Goal: Contribute content: Contribute content

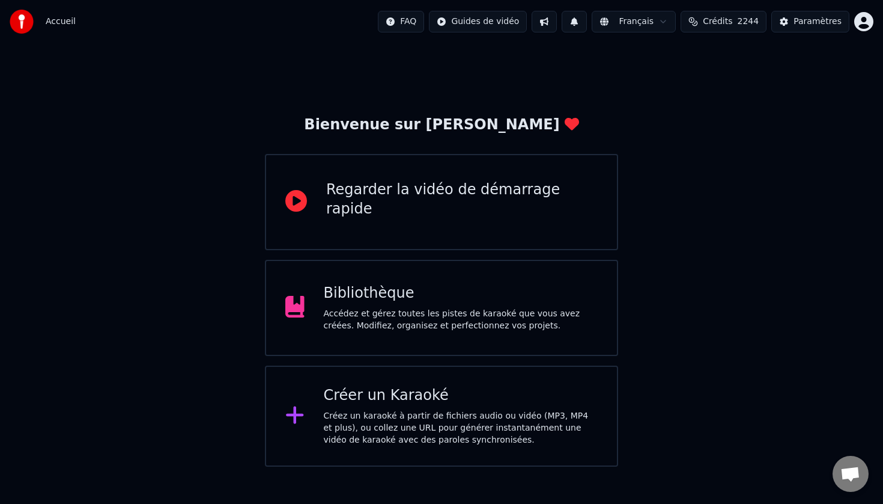
click at [442, 394] on div "Créer un Karaoké" at bounding box center [461, 395] width 275 height 19
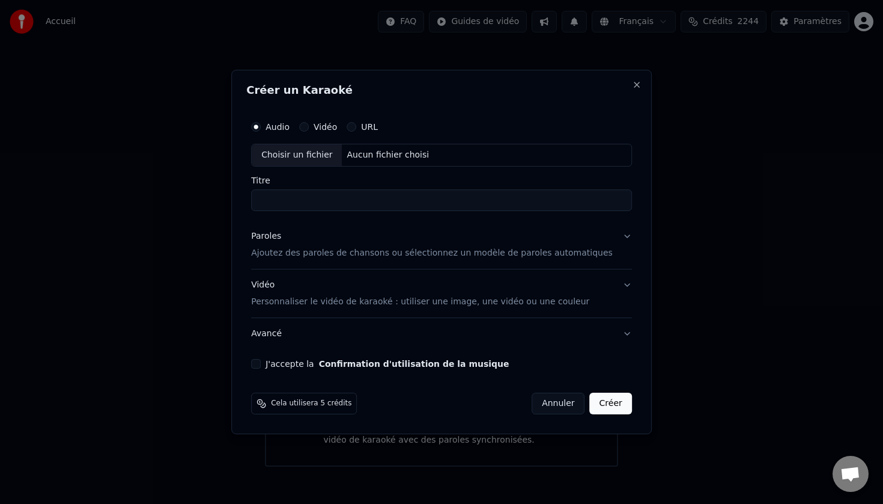
click at [306, 156] on div "Choisir un fichier" at bounding box center [297, 155] width 90 height 22
type input "*********"
click at [317, 253] on p "Ajoutez des paroles de chansons ou sélectionnez un modèle de paroles automatiqu…" at bounding box center [432, 253] width 362 height 12
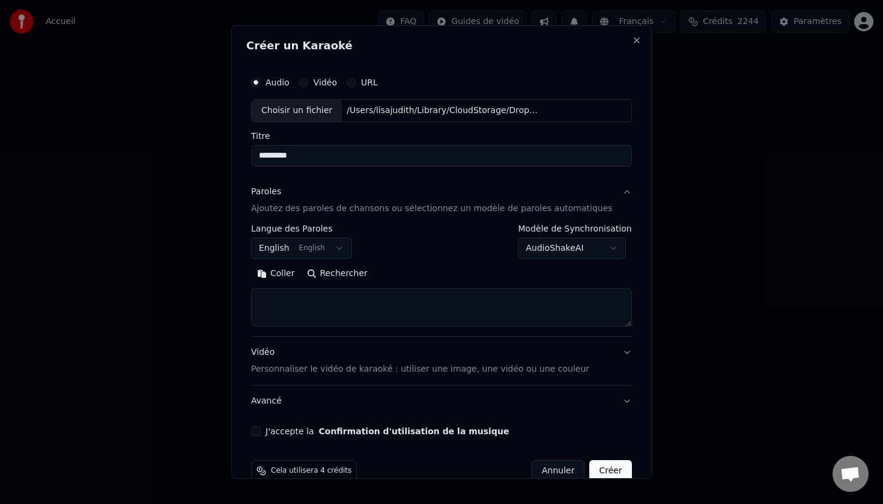
click at [287, 300] on textarea at bounding box center [441, 307] width 381 height 38
paste textarea "**********"
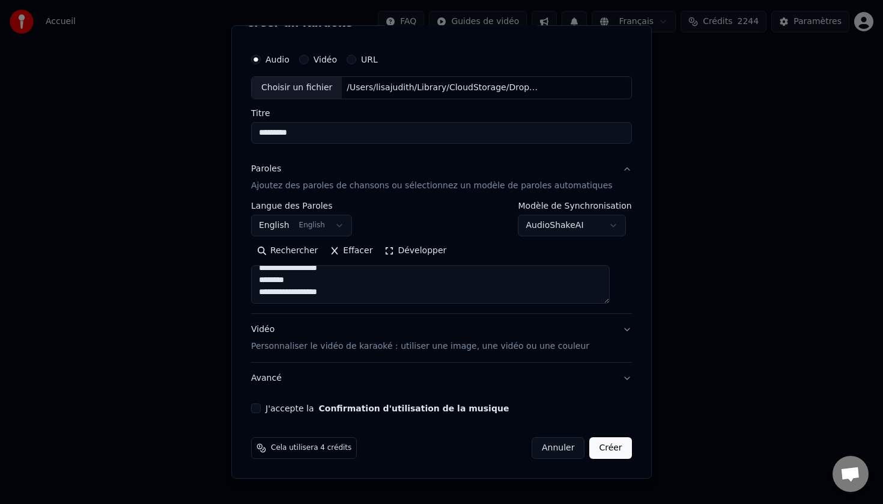
type textarea "**********"
click at [261, 409] on button "J'accepte la Confirmation d'utilisation de la musique" at bounding box center [256, 408] width 10 height 10
click at [291, 345] on p "Personnaliser le vidéo de karaoké : utiliser une image, une vidéo ou une couleur" at bounding box center [420, 346] width 338 height 12
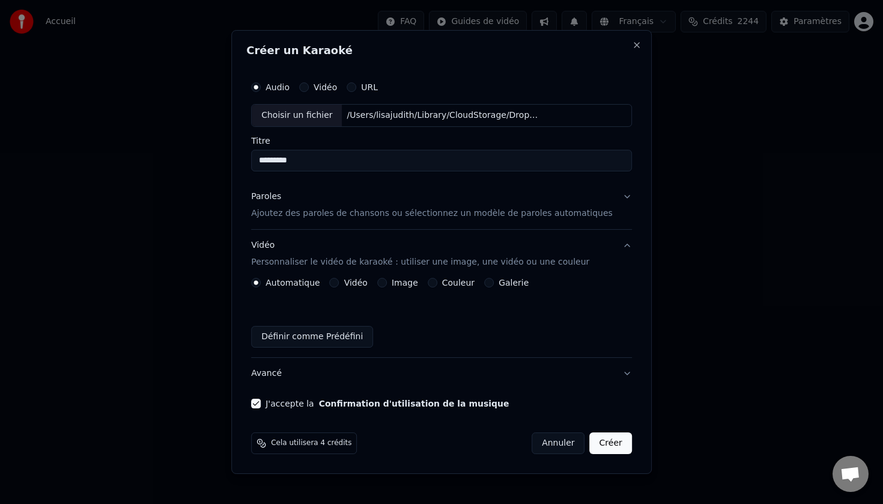
click at [387, 283] on button "Image" at bounding box center [382, 283] width 10 height 10
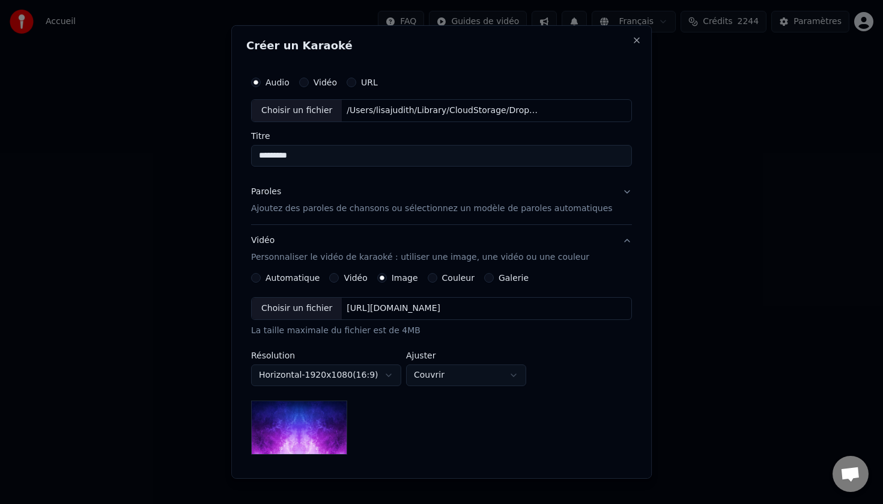
click at [291, 309] on div "Choisir un fichier" at bounding box center [297, 308] width 90 height 22
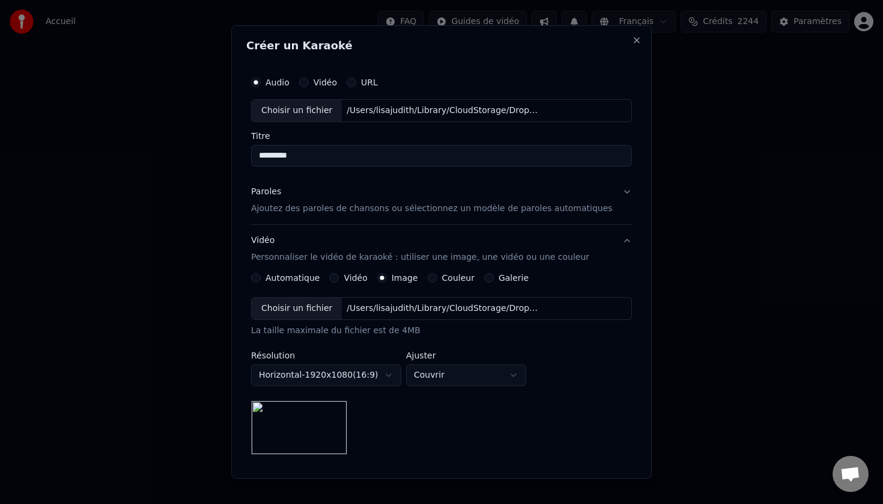
scroll to position [148, 0]
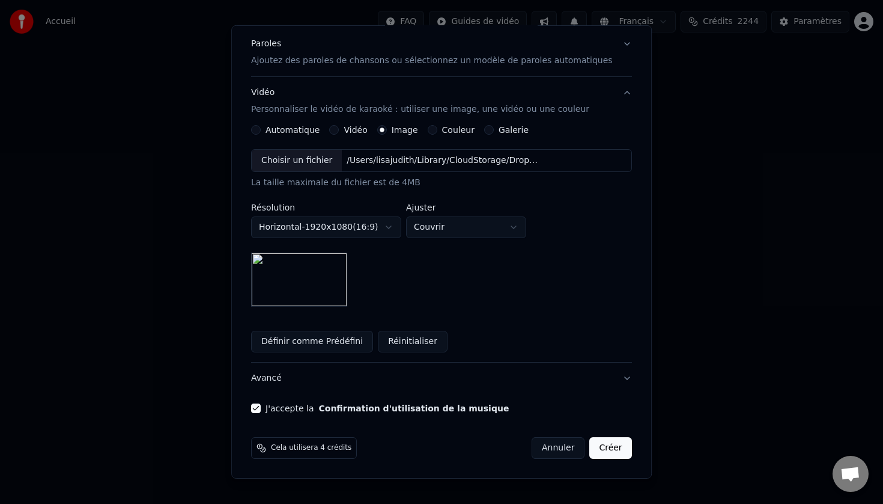
click at [602, 448] on button "Créer" at bounding box center [611, 448] width 42 height 22
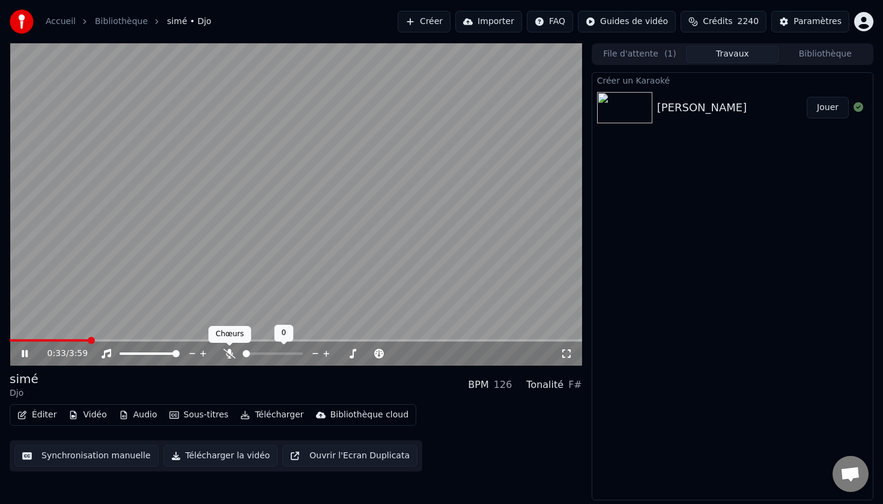
click at [228, 355] on icon at bounding box center [230, 354] width 12 height 10
click at [248, 350] on span at bounding box center [251, 353] width 7 height 7
click at [46, 413] on button "Éditer" at bounding box center [37, 414] width 49 height 17
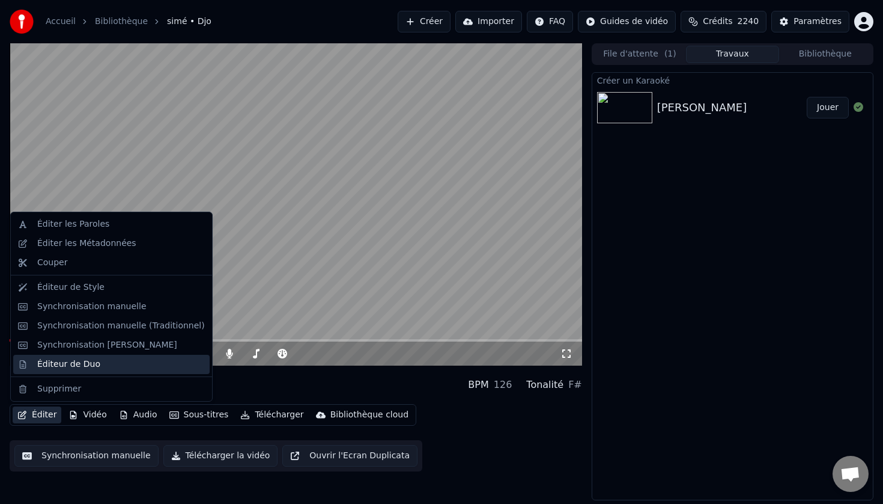
click at [80, 364] on div "Éditeur de Duo" at bounding box center [68, 364] width 63 height 12
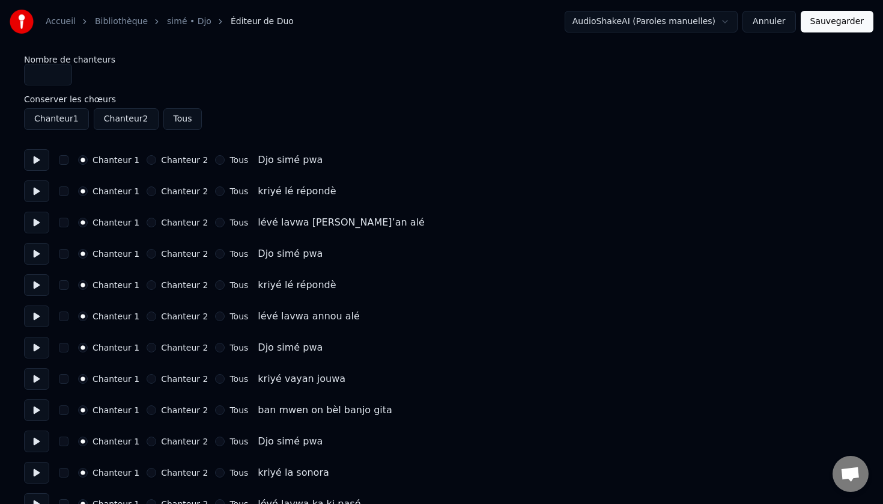
click at [39, 159] on button at bounding box center [36, 160] width 25 height 22
click at [34, 192] on button at bounding box center [36, 191] width 25 height 22
click at [34, 227] on button at bounding box center [36, 223] width 25 height 22
click at [33, 254] on button at bounding box center [36, 254] width 25 height 22
click at [64, 254] on button "button" at bounding box center [64, 254] width 10 height 10
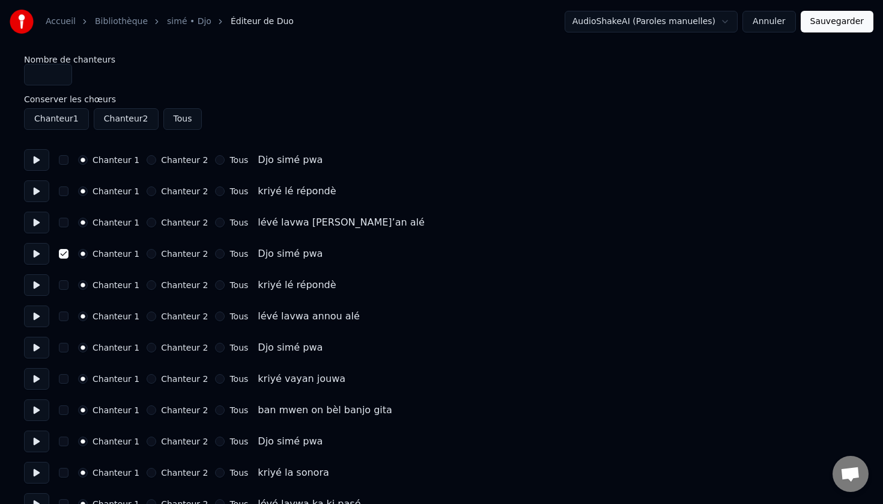
click at [147, 255] on button "Chanteur 2" at bounding box center [152, 254] width 10 height 10
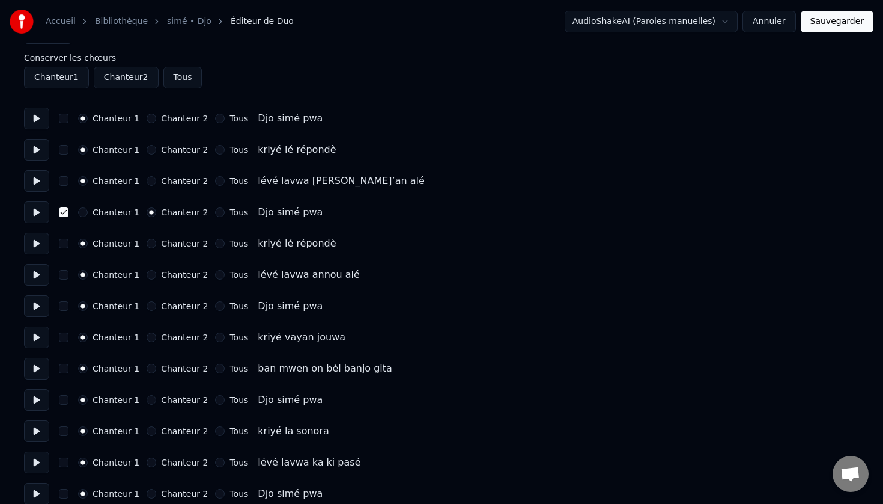
scroll to position [45, 0]
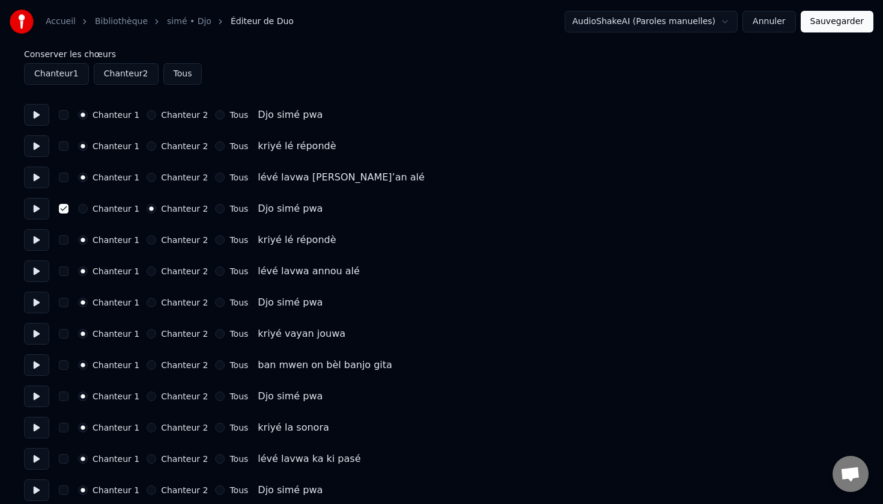
click at [147, 301] on button "Chanteur 2" at bounding box center [152, 302] width 10 height 10
click at [59, 305] on button "button" at bounding box center [64, 302] width 10 height 10
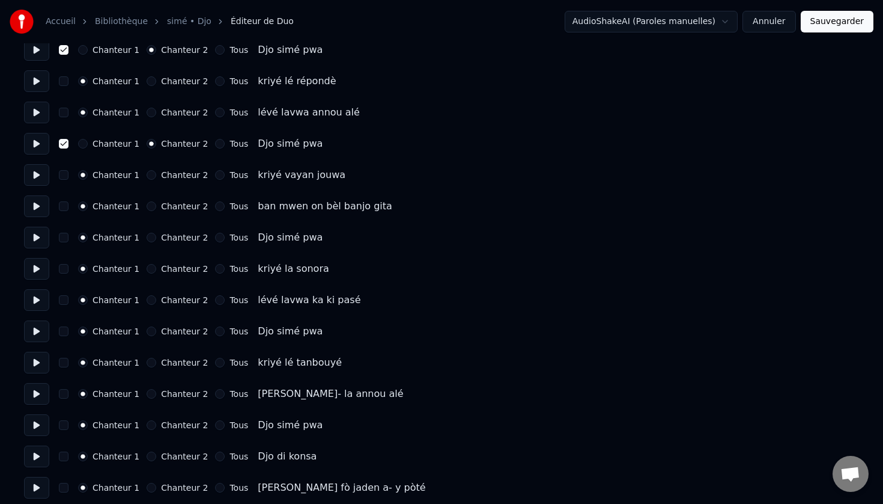
scroll to position [204, 0]
click at [147, 239] on button "Chanteur 2" at bounding box center [152, 237] width 10 height 10
click at [65, 237] on button "button" at bounding box center [64, 237] width 10 height 10
click at [215, 331] on button "Tous" at bounding box center [220, 331] width 10 height 10
click at [218, 331] on circle "button" at bounding box center [220, 331] width 4 height 4
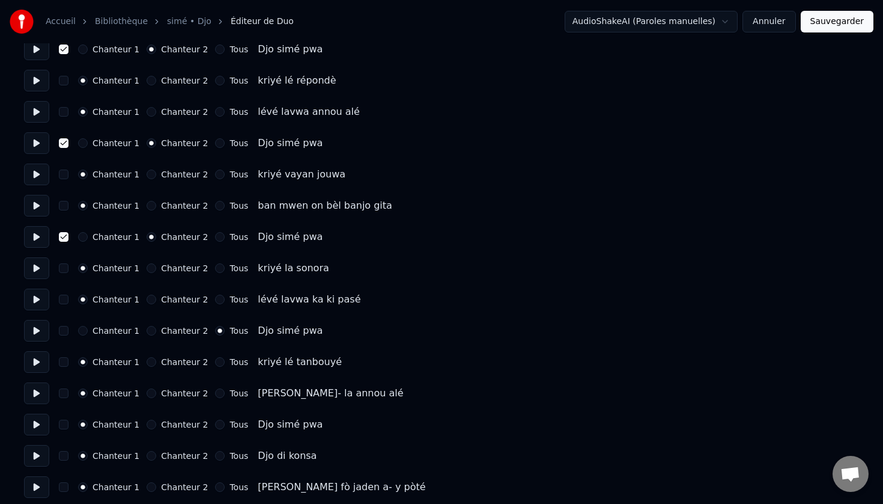
click at [148, 331] on button "Chanteur 2" at bounding box center [152, 331] width 10 height 10
click at [65, 327] on button "button" at bounding box center [64, 331] width 10 height 10
click at [66, 424] on button "button" at bounding box center [64, 424] width 10 height 10
click at [148, 425] on button "Chanteur 2" at bounding box center [152, 424] width 10 height 10
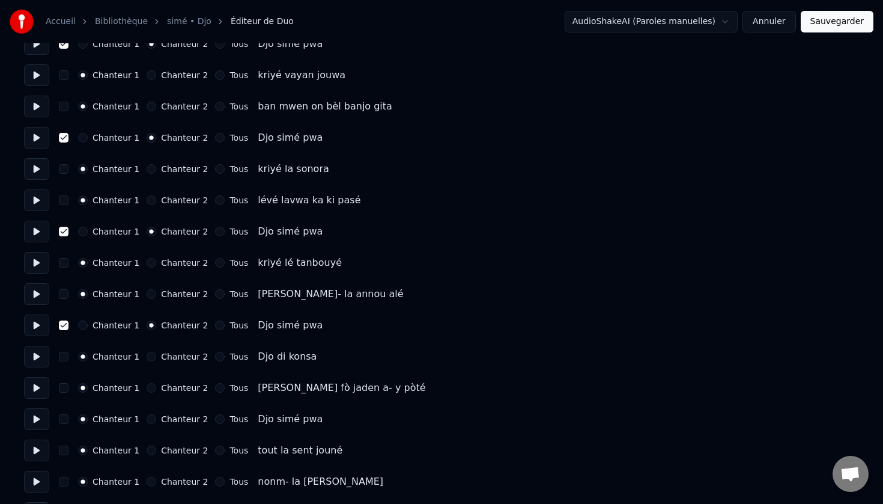
scroll to position [305, 0]
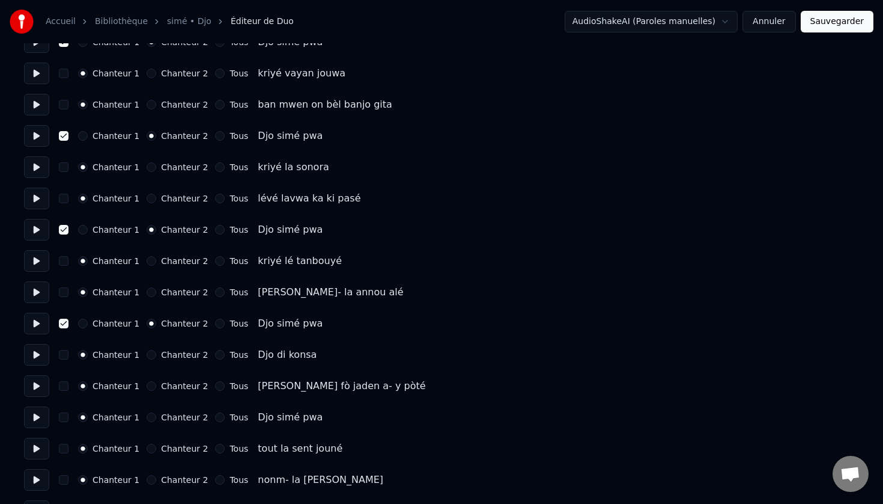
click at [148, 418] on button "Chanteur 2" at bounding box center [152, 417] width 10 height 10
click at [64, 418] on button "button" at bounding box center [64, 417] width 10 height 10
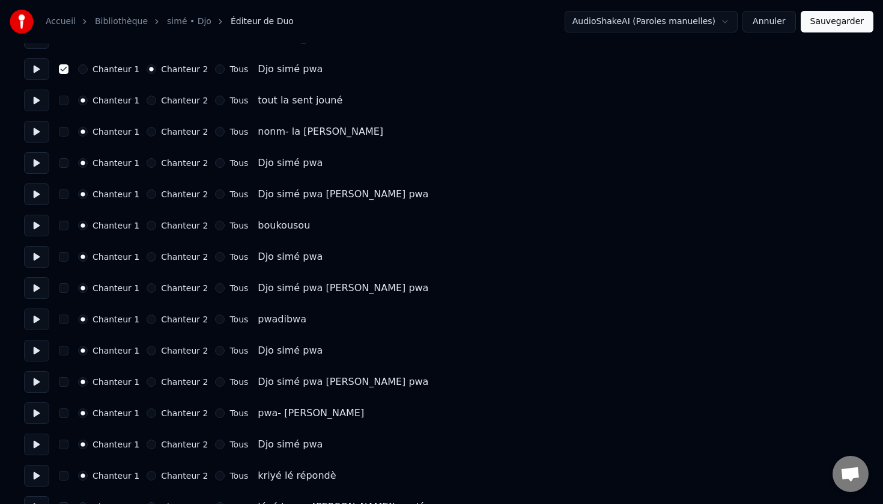
scroll to position [659, 0]
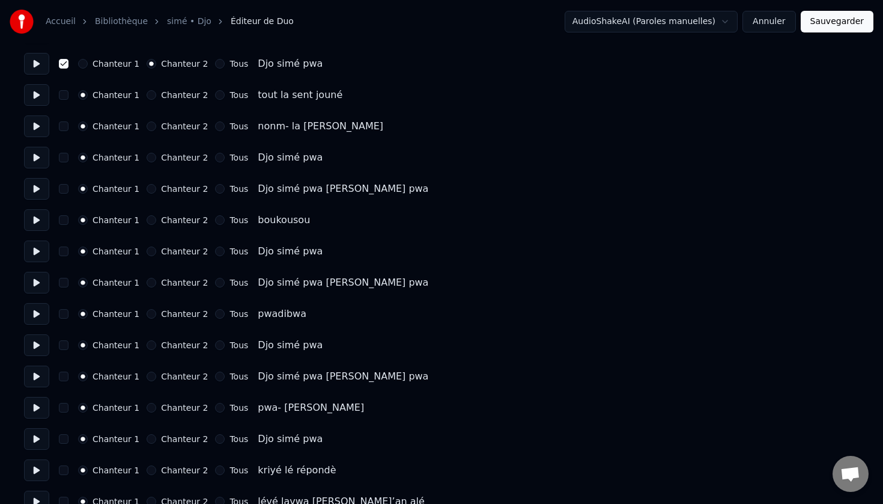
click at [147, 157] on button "Chanteur 2" at bounding box center [152, 158] width 10 height 10
click at [64, 159] on button "button" at bounding box center [64, 158] width 10 height 10
click at [148, 251] on button "Chanteur 2" at bounding box center [152, 251] width 10 height 10
click at [61, 251] on button "button" at bounding box center [64, 251] width 10 height 10
click at [147, 313] on button "Chanteur 2" at bounding box center [152, 314] width 10 height 10
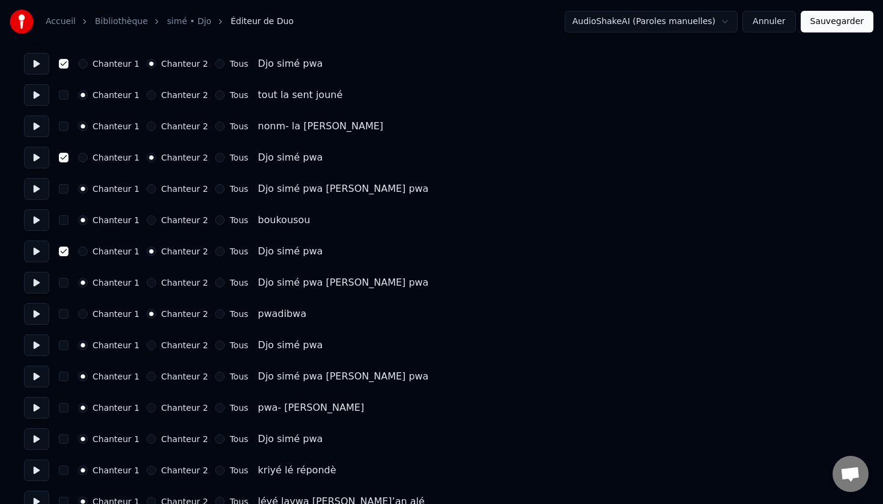
click at [64, 315] on button "button" at bounding box center [64, 314] width 10 height 10
click at [84, 311] on button "Chanteur 1" at bounding box center [83, 314] width 10 height 10
click at [67, 343] on button "button" at bounding box center [64, 345] width 10 height 10
click at [150, 344] on button "Chanteur 2" at bounding box center [152, 345] width 10 height 10
click at [65, 313] on button "button" at bounding box center [64, 314] width 10 height 10
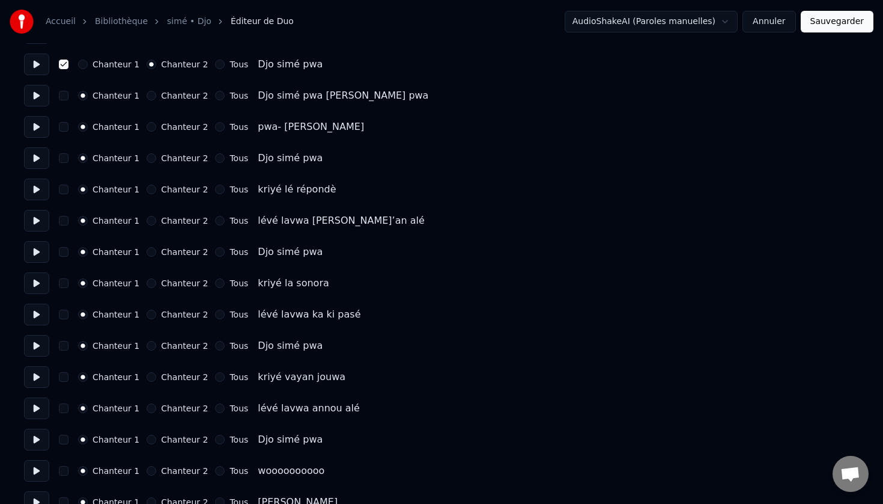
scroll to position [940, 0]
click at [148, 157] on button "Chanteur 2" at bounding box center [152, 157] width 10 height 10
click at [61, 157] on button "button" at bounding box center [64, 157] width 10 height 10
click at [147, 249] on button "Chanteur 2" at bounding box center [152, 251] width 10 height 10
click at [61, 249] on button "button" at bounding box center [64, 251] width 10 height 10
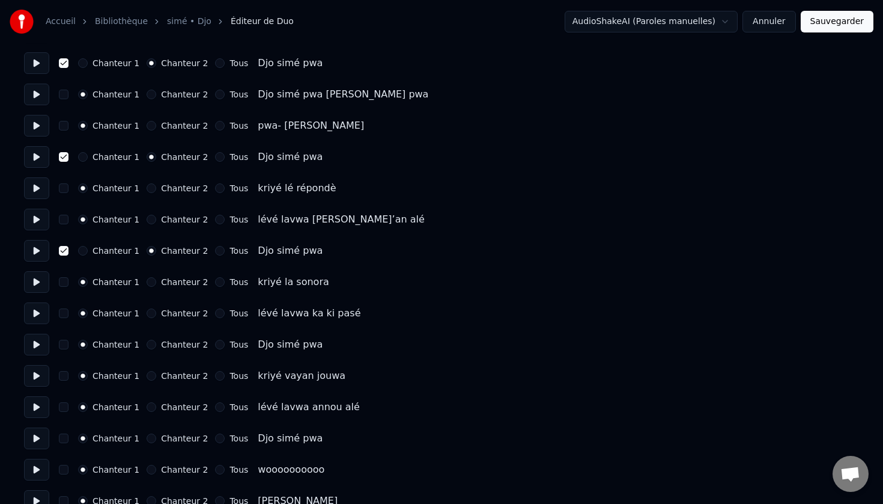
click at [147, 347] on button "Chanteur 2" at bounding box center [152, 345] width 10 height 10
click at [64, 346] on button "button" at bounding box center [64, 345] width 10 height 10
click at [147, 439] on button "Chanteur 2" at bounding box center [152, 438] width 10 height 10
click at [64, 441] on button "button" at bounding box center [64, 438] width 10 height 10
click at [38, 466] on button at bounding box center [36, 470] width 25 height 22
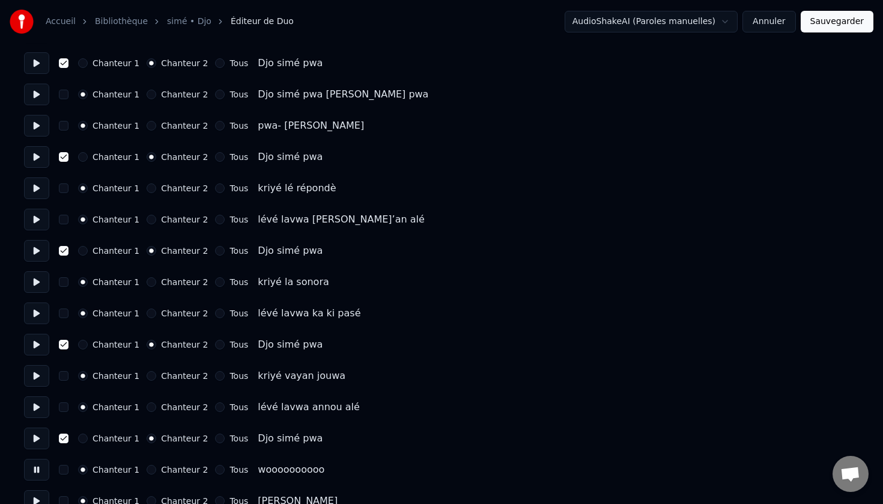
click at [832, 20] on button "Sauvegarder" at bounding box center [837, 22] width 73 height 22
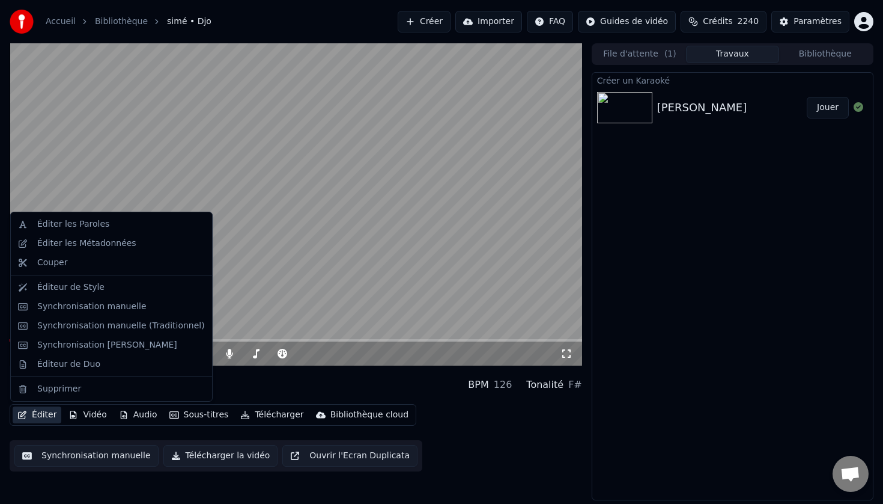
click at [41, 415] on button "Éditer" at bounding box center [37, 414] width 49 height 17
click at [53, 227] on div "Éditer les Paroles" at bounding box center [73, 224] width 72 height 12
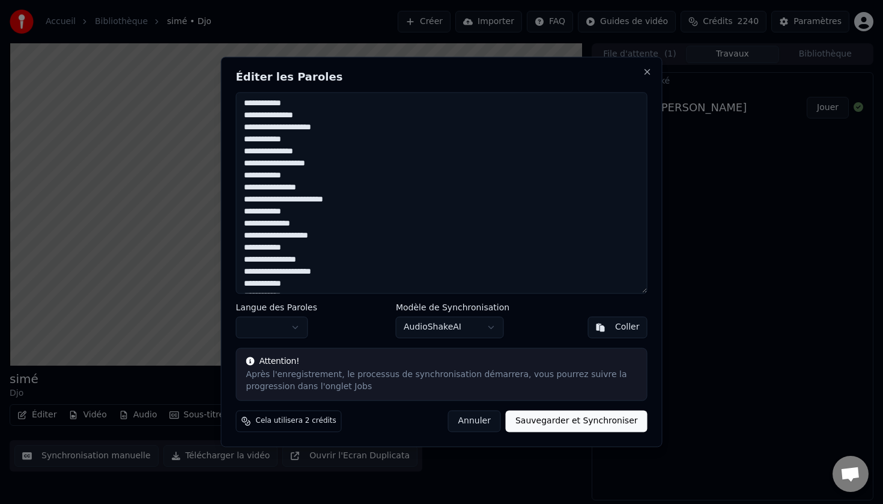
click at [486, 425] on button "Annuler" at bounding box center [474, 421] width 53 height 22
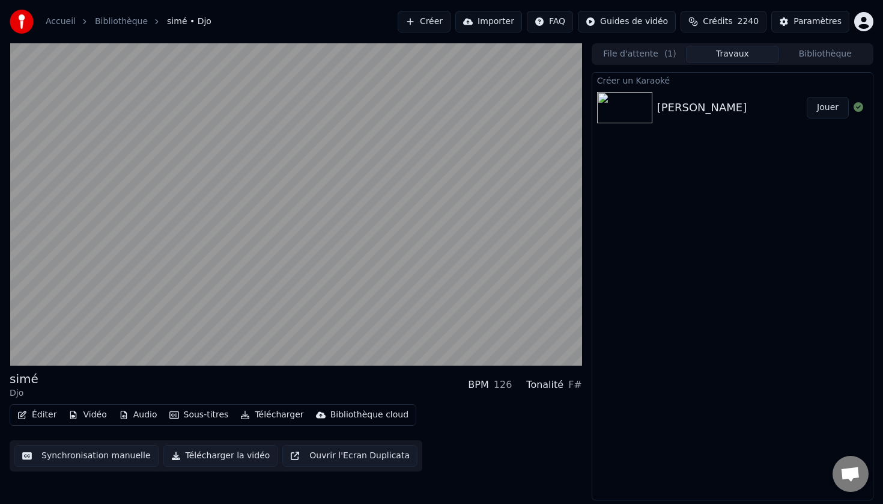
click at [41, 413] on button "Éditer" at bounding box center [37, 414] width 49 height 17
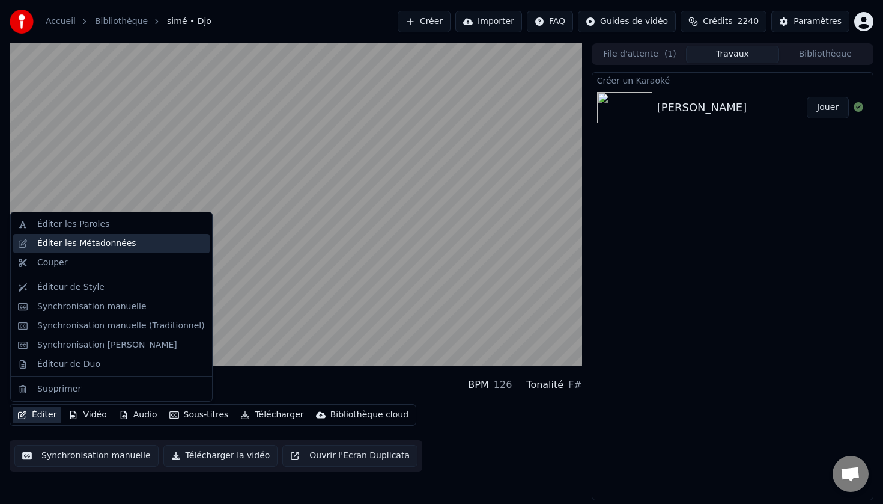
click at [78, 243] on div "Éditer les Métadonnées" at bounding box center [86, 243] width 99 height 12
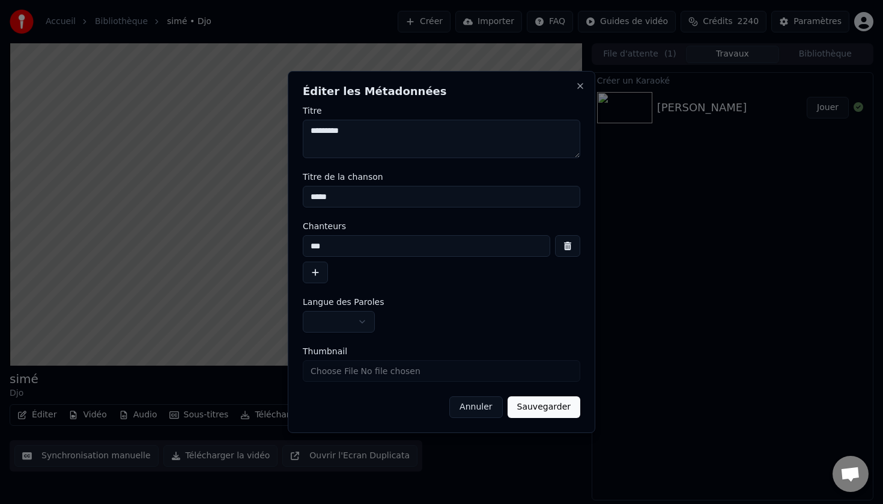
drag, startPoint x: 355, startPoint y: 128, endPoint x: 293, endPoint y: 129, distance: 61.9
click at [293, 129] on div "**********" at bounding box center [442, 252] width 308 height 362
drag, startPoint x: 343, startPoint y: 200, endPoint x: 294, endPoint y: 198, distance: 48.7
click at [294, 198] on div "**********" at bounding box center [442, 252] width 308 height 362
paste input "****"
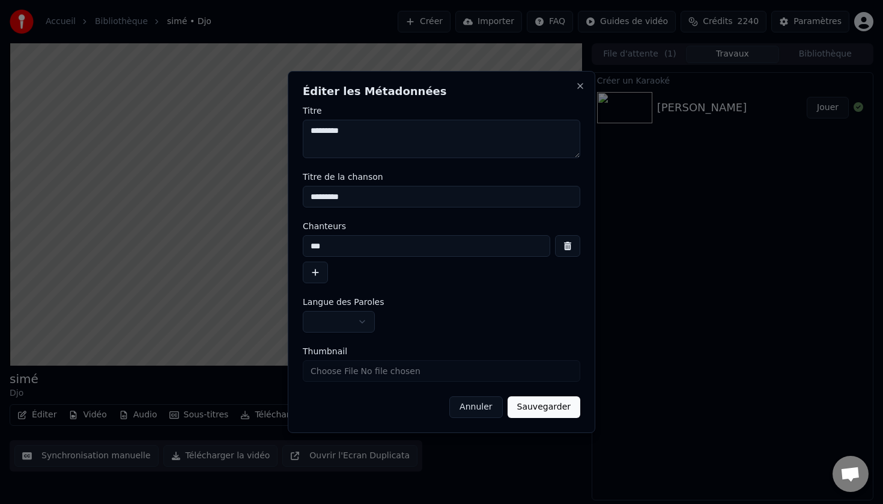
type input "*********"
click at [562, 248] on button "button" at bounding box center [567, 246] width 25 height 22
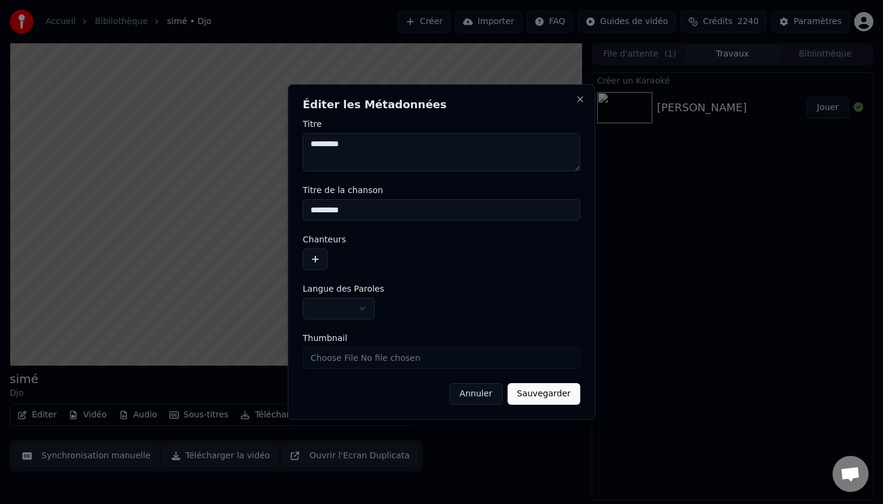
click at [549, 395] on button "Sauvegarder" at bounding box center [544, 394] width 73 height 22
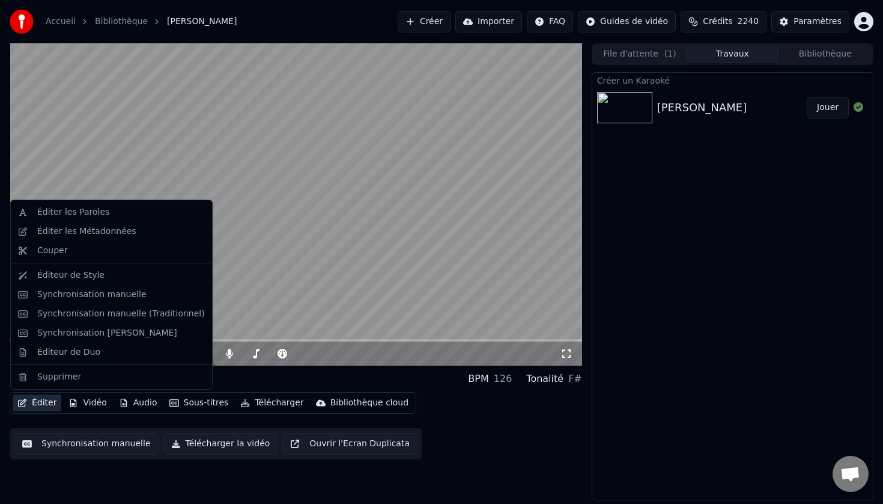
click at [43, 403] on button "Éditer" at bounding box center [37, 402] width 49 height 17
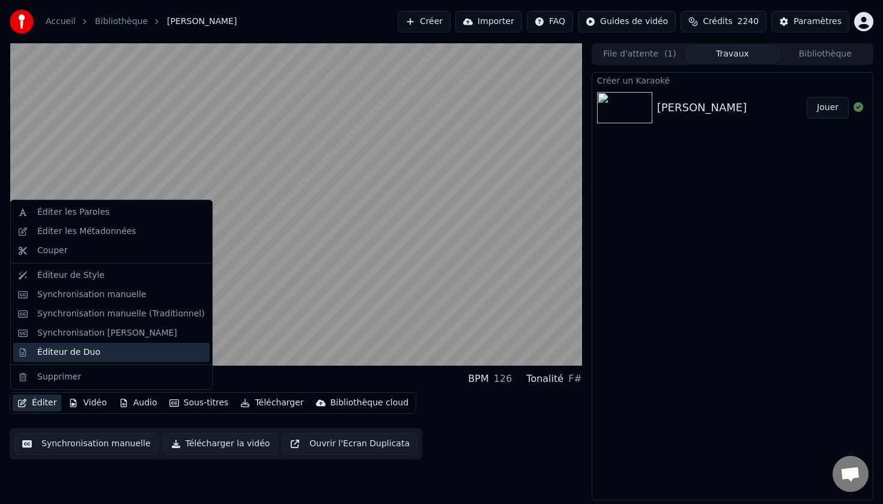
click at [82, 350] on div "Éditeur de Duo" at bounding box center [68, 352] width 63 height 12
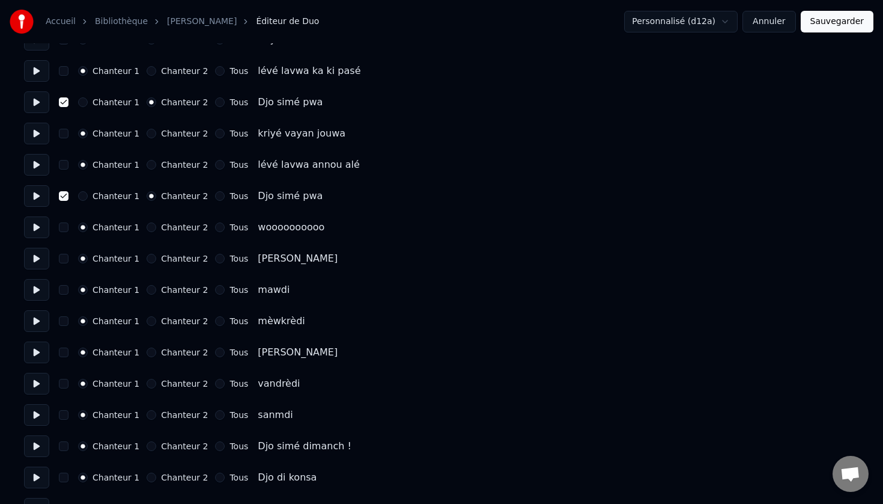
scroll to position [1185, 0]
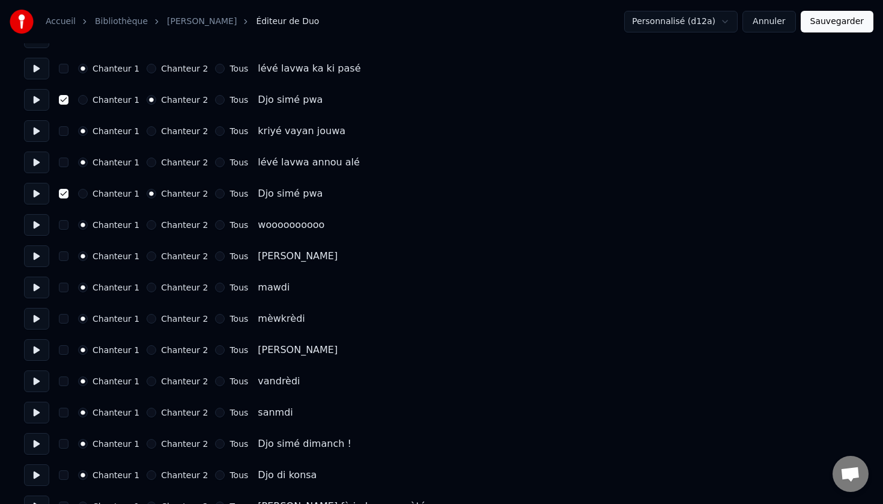
click at [38, 225] on button at bounding box center [36, 225] width 25 height 22
click at [36, 255] on button at bounding box center [36, 256] width 25 height 22
click at [43, 285] on button at bounding box center [36, 287] width 25 height 22
click at [40, 321] on button at bounding box center [36, 319] width 25 height 22
click at [35, 355] on button at bounding box center [36, 350] width 25 height 22
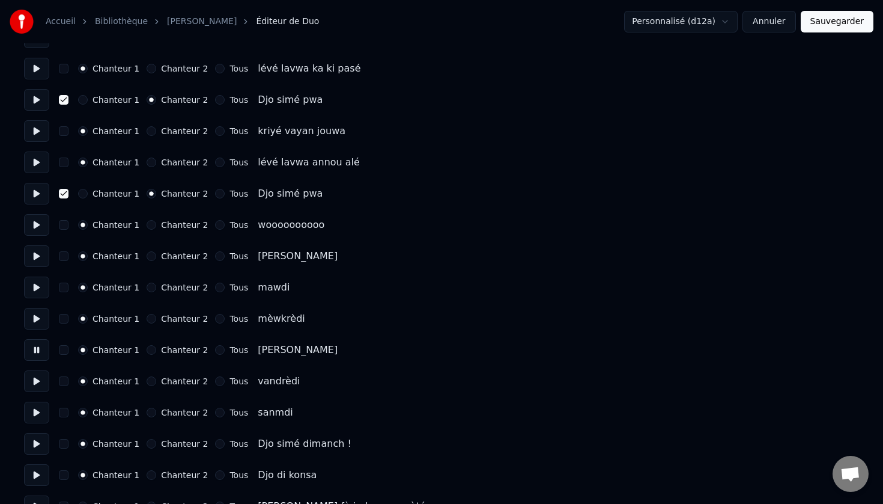
click at [35, 380] on button at bounding box center [36, 381] width 25 height 22
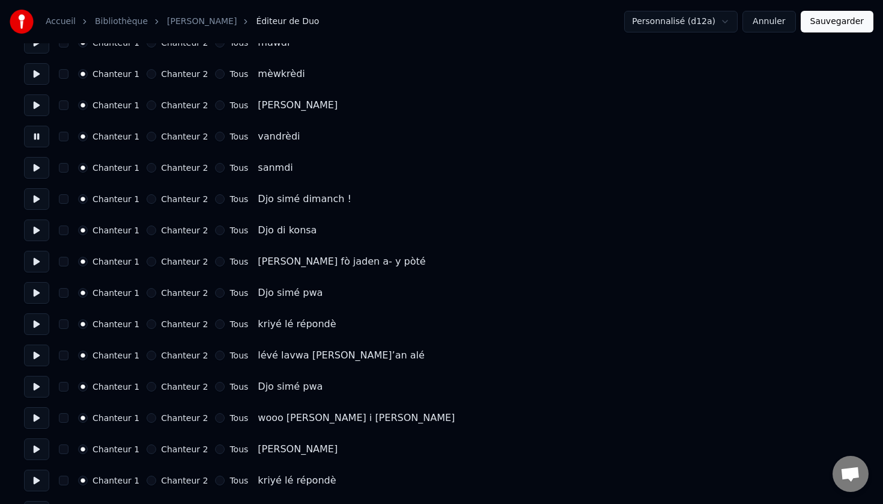
scroll to position [1432, 0]
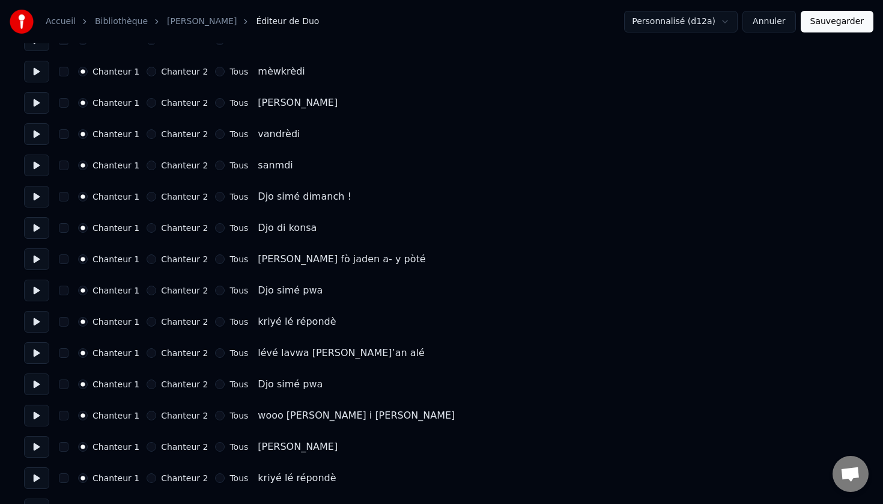
click at [35, 168] on button at bounding box center [36, 165] width 25 height 22
click at [34, 200] on button at bounding box center [36, 197] width 25 height 22
click at [34, 229] on button at bounding box center [36, 228] width 25 height 22
click at [34, 259] on button at bounding box center [36, 259] width 25 height 22
click at [36, 293] on button at bounding box center [36, 290] width 25 height 22
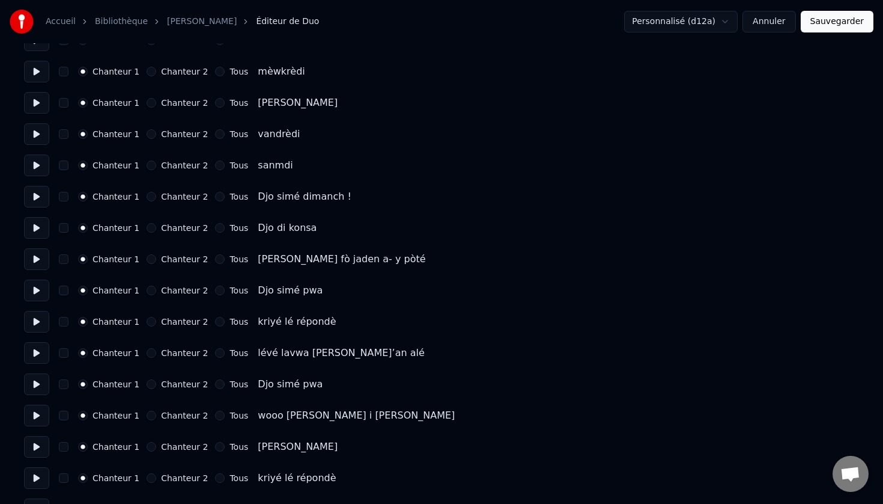
click at [66, 293] on button "button" at bounding box center [64, 290] width 10 height 10
click at [147, 291] on button "Chanteur 2" at bounding box center [152, 290] width 10 height 10
click at [147, 385] on button "Chanteur 2" at bounding box center [152, 384] width 10 height 10
click at [59, 383] on button "button" at bounding box center [64, 384] width 10 height 10
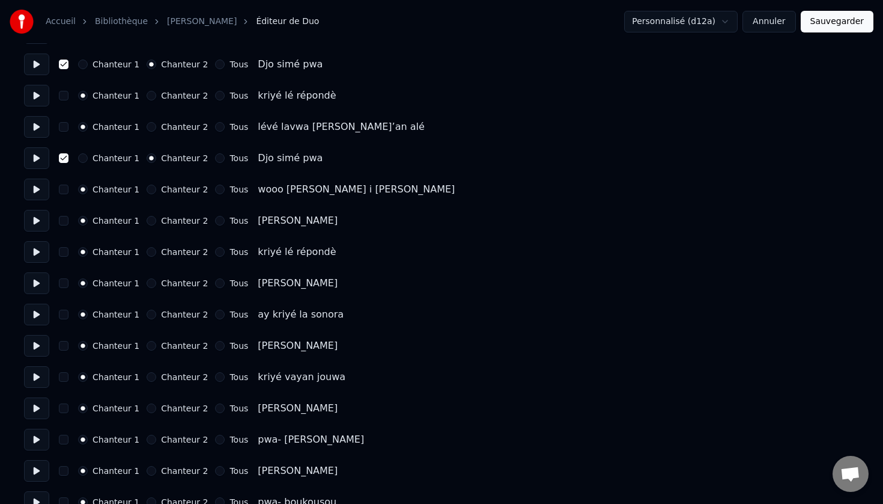
scroll to position [1675, 0]
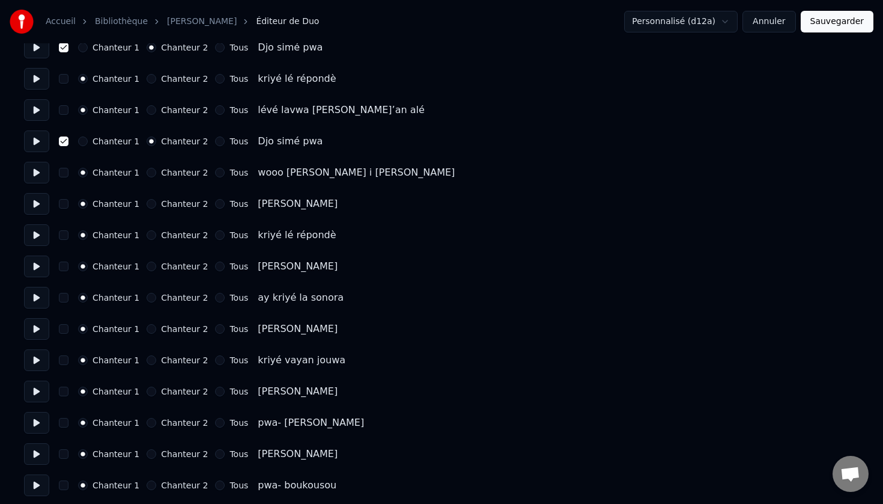
click at [33, 174] on button at bounding box center [36, 173] width 25 height 22
click at [36, 204] on button at bounding box center [36, 204] width 25 height 22
click at [64, 205] on button "button" at bounding box center [64, 204] width 10 height 10
click at [150, 201] on button "Chanteur 2" at bounding box center [152, 204] width 10 height 10
click at [148, 266] on button "Chanteur 2" at bounding box center [152, 266] width 10 height 10
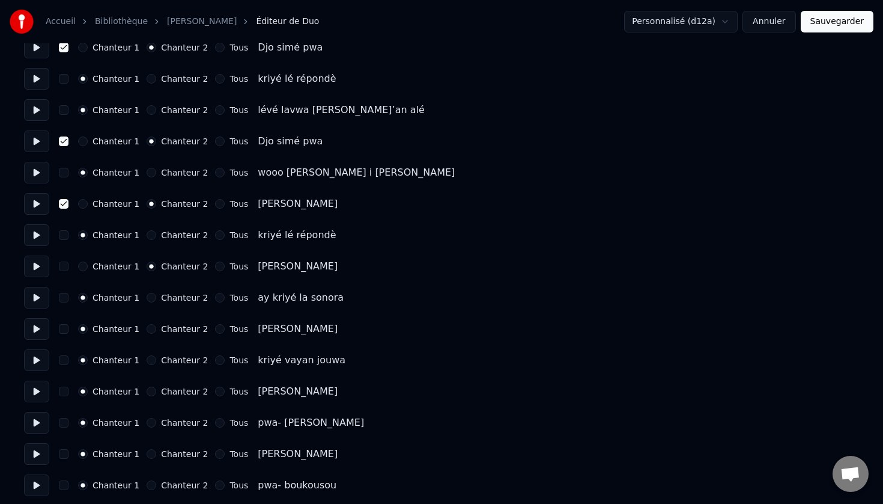
click at [148, 331] on button "Chanteur 2" at bounding box center [152, 329] width 10 height 10
click at [149, 390] on button "Chanteur 2" at bounding box center [152, 391] width 10 height 10
click at [148, 453] on button "Chanteur 2" at bounding box center [152, 454] width 10 height 10
click at [64, 456] on button "button" at bounding box center [64, 454] width 10 height 10
click at [61, 395] on button "button" at bounding box center [64, 391] width 10 height 10
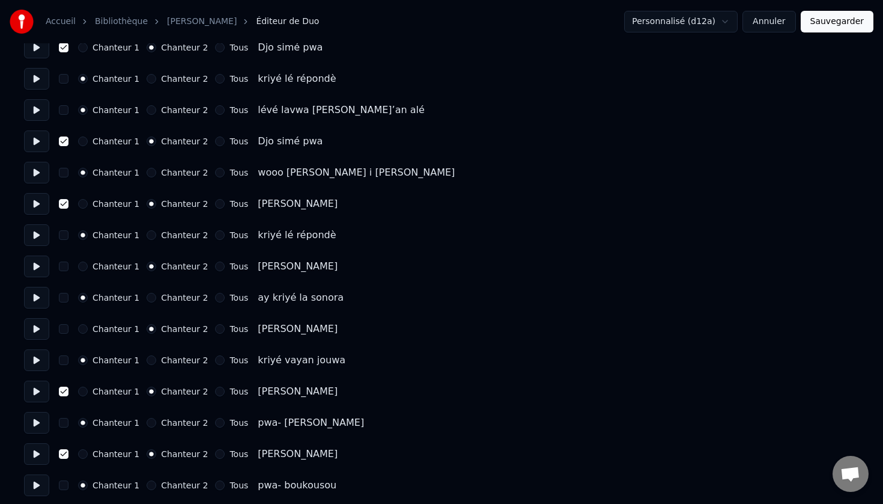
click at [66, 328] on button "button" at bounding box center [64, 329] width 10 height 10
click at [65, 265] on button "button" at bounding box center [64, 266] width 10 height 10
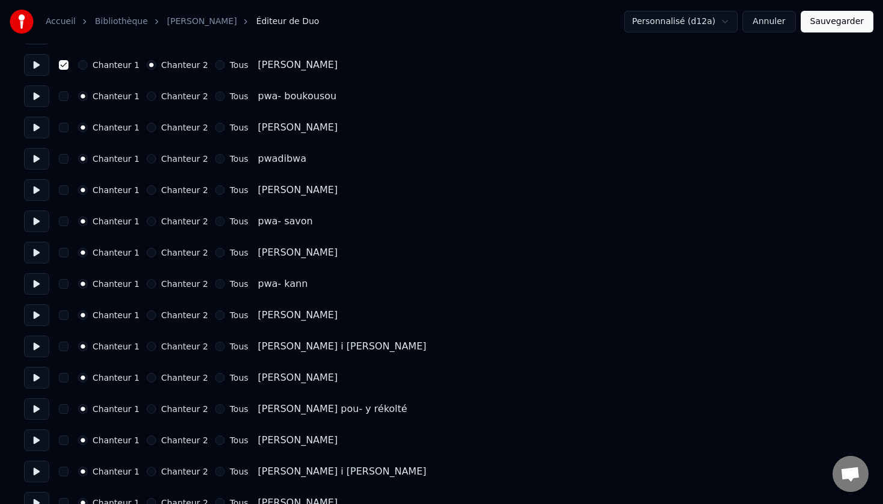
scroll to position [2069, 0]
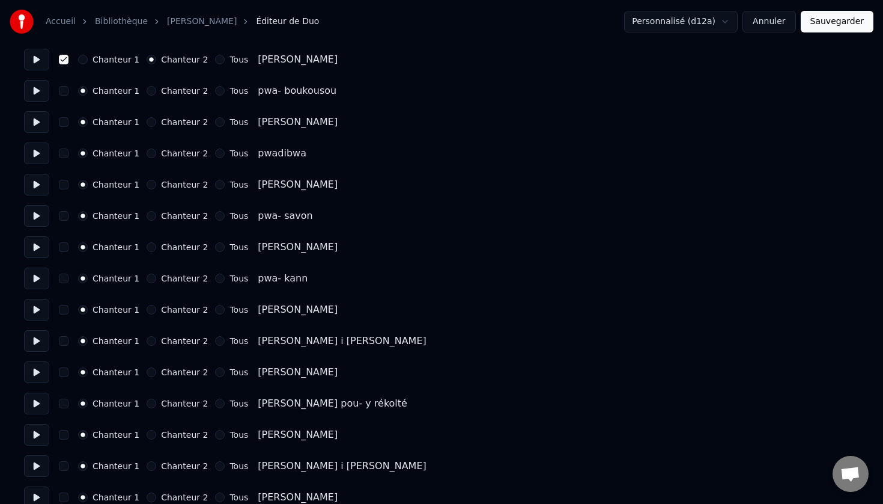
click at [33, 94] on button at bounding box center [36, 91] width 25 height 22
click at [37, 59] on button at bounding box center [36, 60] width 25 height 22
click at [35, 96] on button at bounding box center [36, 91] width 25 height 22
click at [147, 123] on button "Chanteur 2" at bounding box center [152, 122] width 10 height 10
click at [147, 185] on button "Chanteur 2" at bounding box center [152, 185] width 10 height 10
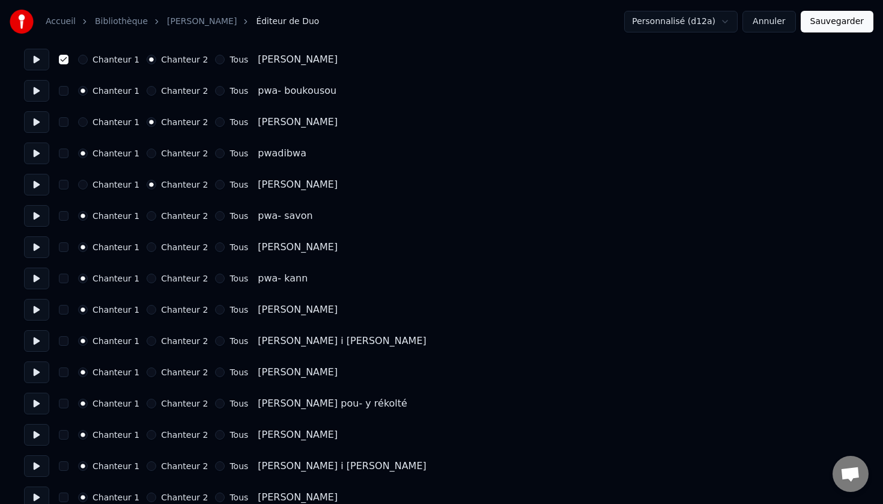
click at [148, 247] on button "Chanteur 2" at bounding box center [152, 247] width 10 height 10
click at [147, 307] on button "Chanteur 2" at bounding box center [152, 310] width 10 height 10
click at [147, 371] on button "Chanteur 2" at bounding box center [152, 372] width 10 height 10
click at [147, 433] on button "Chanteur 2" at bounding box center [152, 435] width 10 height 10
click at [65, 433] on button "button" at bounding box center [64, 435] width 10 height 10
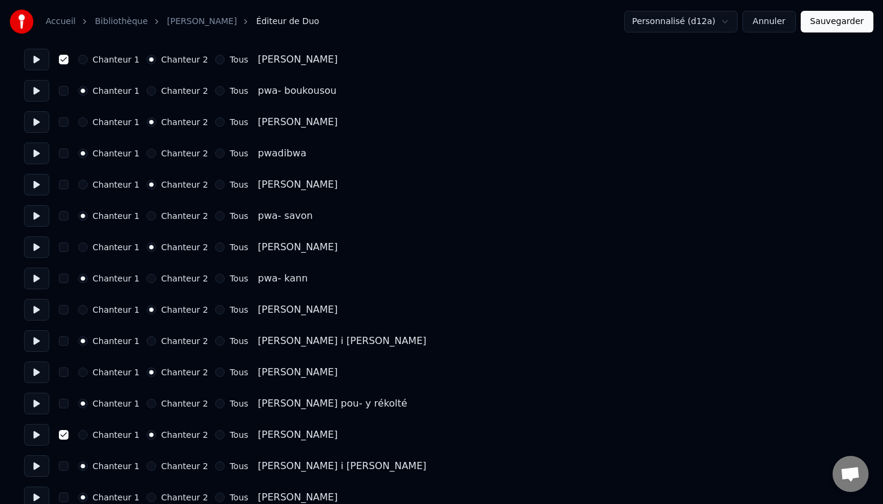
click at [66, 370] on button "button" at bounding box center [64, 372] width 10 height 10
click at [66, 309] on button "button" at bounding box center [64, 310] width 10 height 10
click at [63, 243] on button "button" at bounding box center [64, 247] width 10 height 10
click at [61, 181] on button "button" at bounding box center [64, 185] width 10 height 10
click at [61, 120] on button "button" at bounding box center [64, 122] width 10 height 10
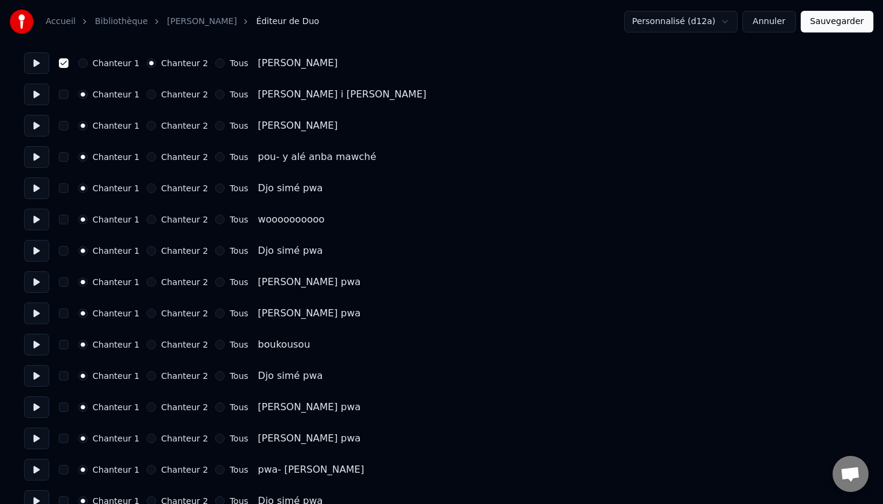
scroll to position [2446, 0]
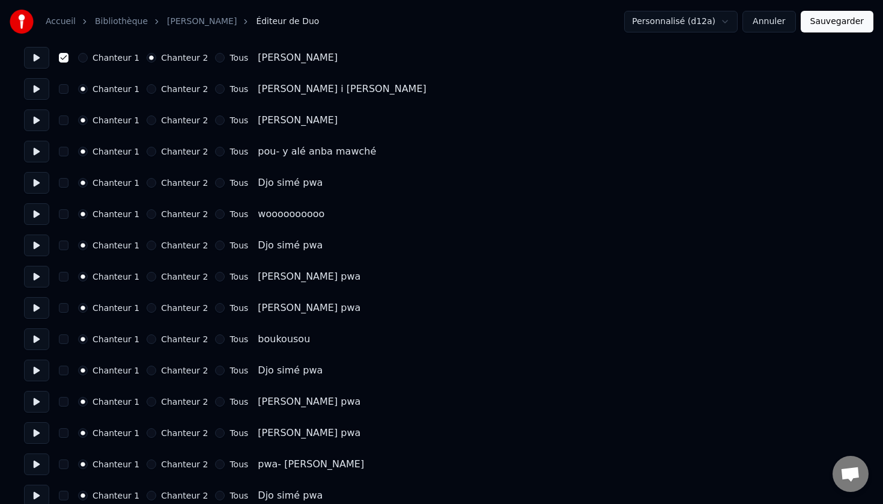
click at [147, 120] on button "Chanteur 2" at bounding box center [152, 120] width 10 height 10
click at [65, 118] on button "button" at bounding box center [64, 120] width 10 height 10
click at [37, 152] on button at bounding box center [36, 152] width 25 height 22
click at [37, 184] on button at bounding box center [36, 183] width 25 height 22
click at [147, 184] on button "Chanteur 2" at bounding box center [152, 183] width 10 height 10
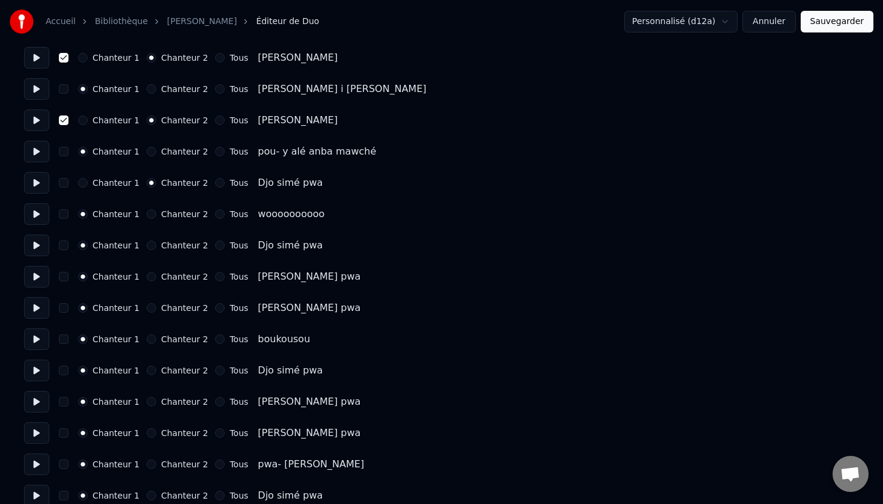
click at [62, 183] on button "button" at bounding box center [64, 183] width 10 height 10
click at [35, 214] on button at bounding box center [36, 214] width 25 height 22
click at [37, 248] on button at bounding box center [36, 245] width 25 height 22
click at [32, 282] on button at bounding box center [36, 277] width 25 height 22
click at [35, 308] on button at bounding box center [36, 308] width 25 height 22
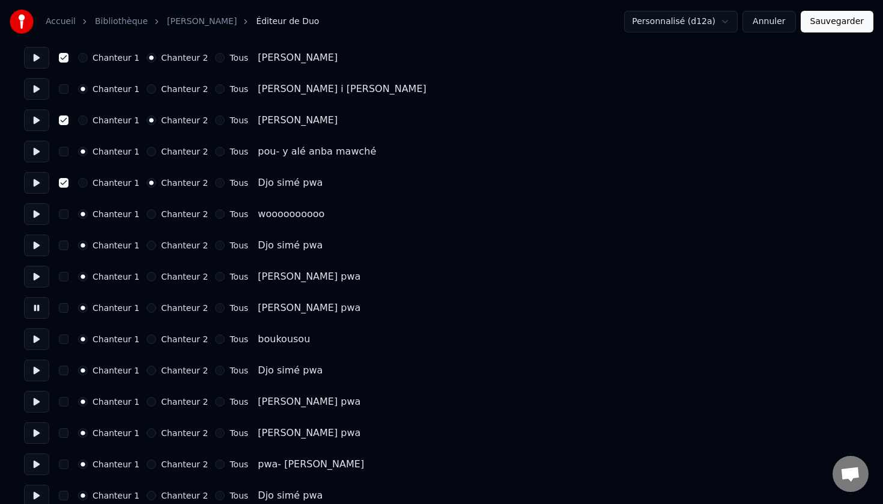
click at [37, 340] on button at bounding box center [36, 339] width 25 height 22
click at [33, 371] on button at bounding box center [36, 370] width 25 height 22
click at [63, 372] on button "button" at bounding box center [64, 370] width 10 height 10
click at [147, 370] on button "Chanteur 2" at bounding box center [152, 370] width 10 height 10
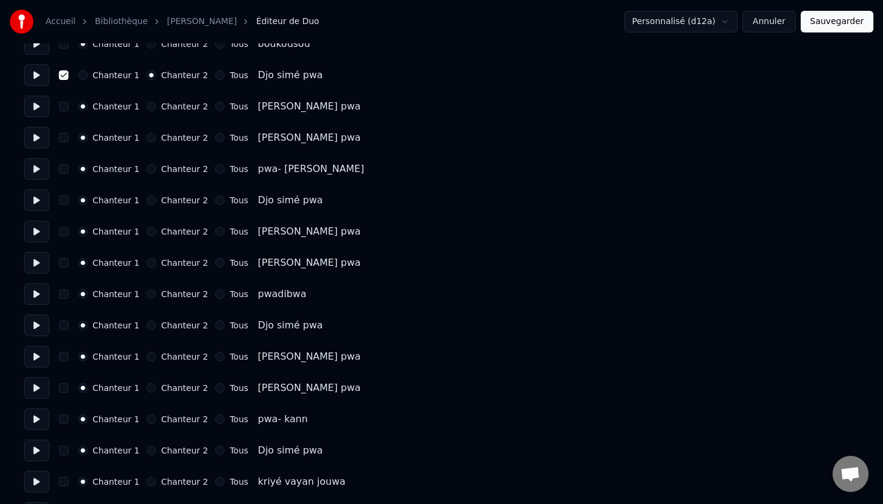
scroll to position [2744, 0]
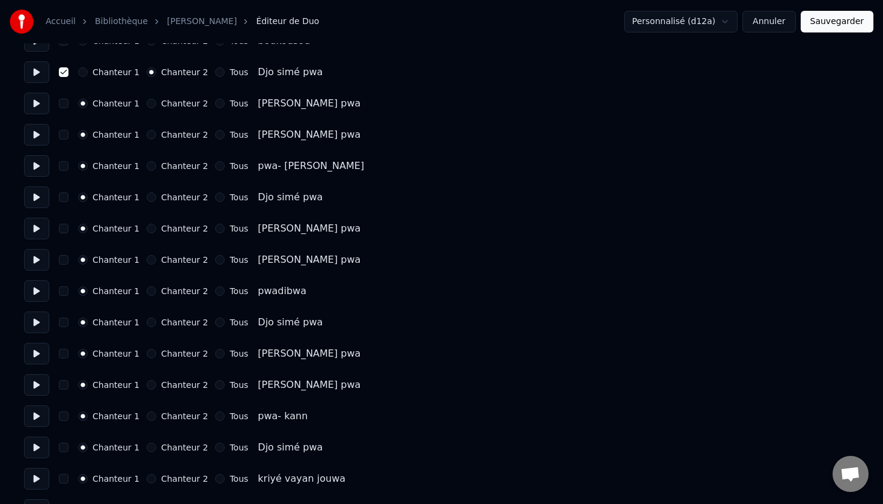
click at [147, 201] on button "Chanteur 2" at bounding box center [152, 197] width 10 height 10
click at [62, 200] on button "button" at bounding box center [64, 197] width 10 height 10
click at [147, 325] on button "Chanteur 2" at bounding box center [152, 322] width 10 height 10
click at [64, 322] on button "button" at bounding box center [64, 322] width 10 height 10
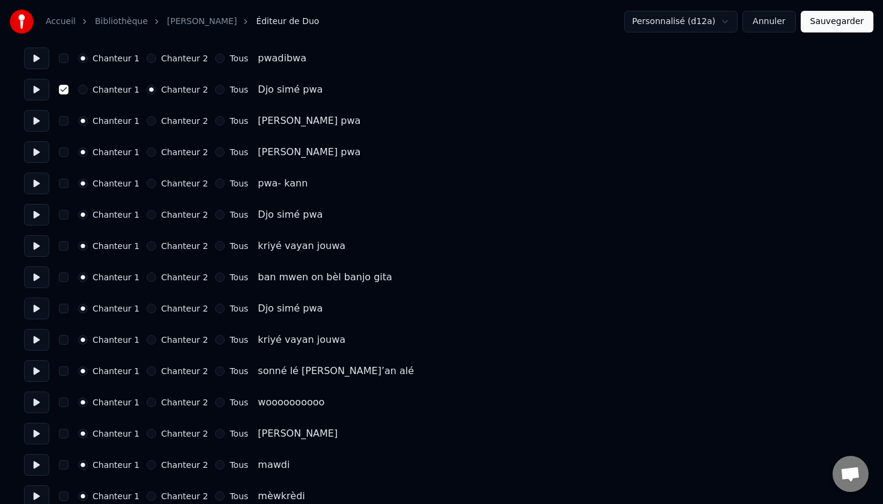
scroll to position [2990, 0]
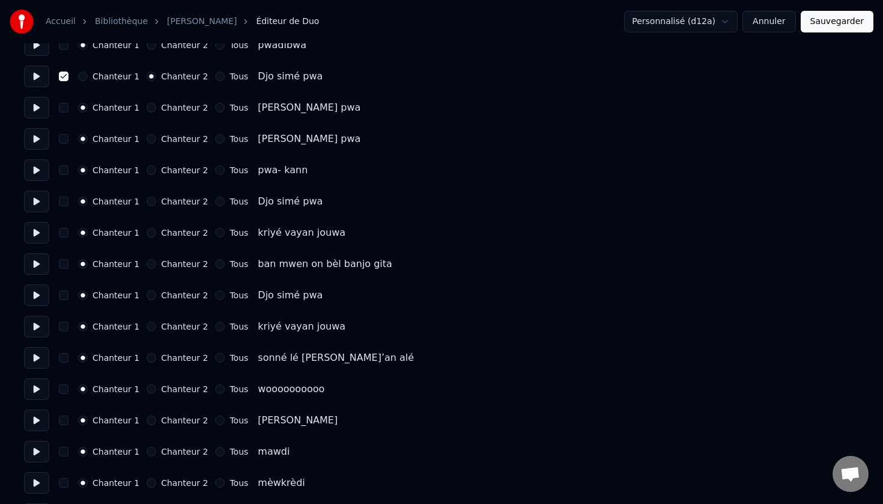
click at [65, 202] on button "button" at bounding box center [64, 202] width 10 height 10
click at [147, 202] on button "Chanteur 2" at bounding box center [152, 202] width 10 height 10
click at [34, 106] on button at bounding box center [36, 108] width 25 height 22
click at [37, 141] on button at bounding box center [36, 139] width 25 height 22
click at [37, 169] on button at bounding box center [36, 170] width 25 height 22
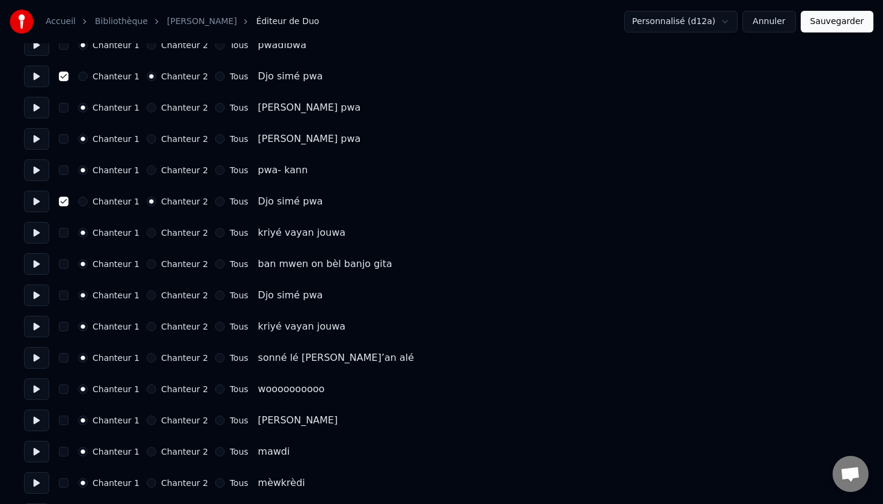
click at [34, 201] on button at bounding box center [36, 201] width 25 height 22
click at [31, 232] on button at bounding box center [36, 233] width 25 height 22
click at [35, 269] on button at bounding box center [36, 264] width 25 height 22
click at [37, 297] on button at bounding box center [36, 295] width 25 height 22
click at [62, 297] on button "button" at bounding box center [64, 295] width 10 height 10
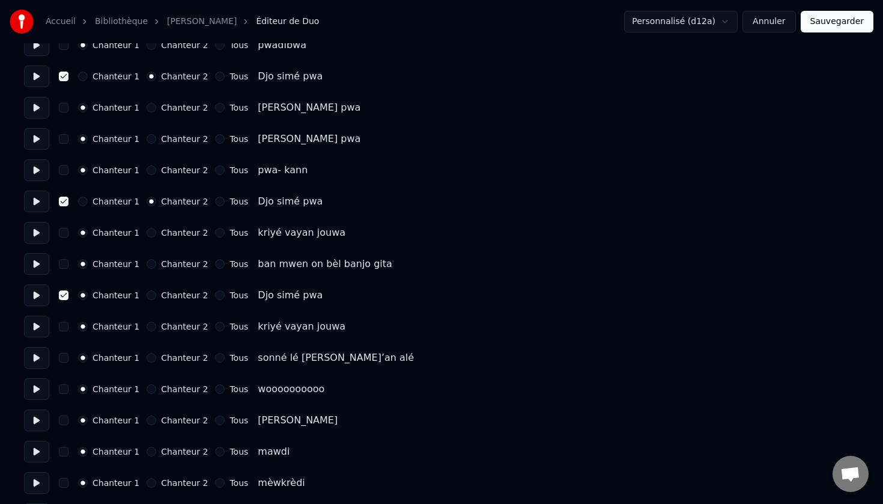
click at [147, 297] on button "Chanteur 2" at bounding box center [152, 295] width 10 height 10
click at [39, 330] on button at bounding box center [36, 326] width 25 height 22
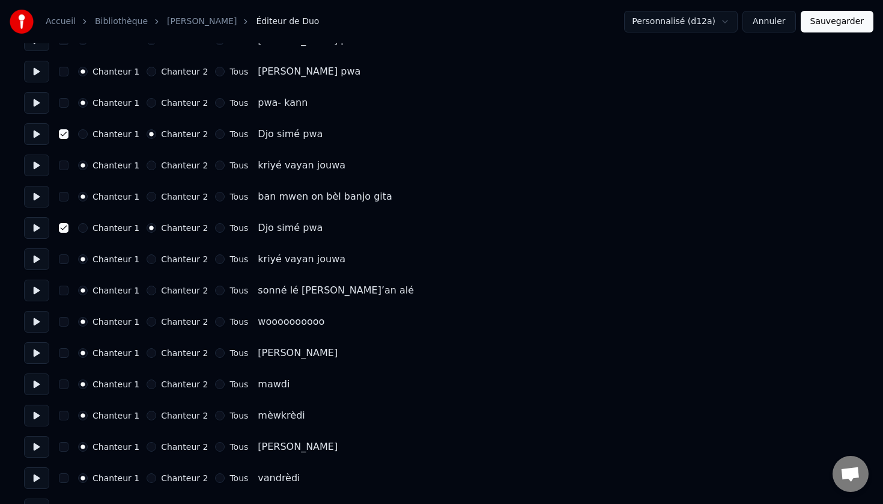
scroll to position [3063, 0]
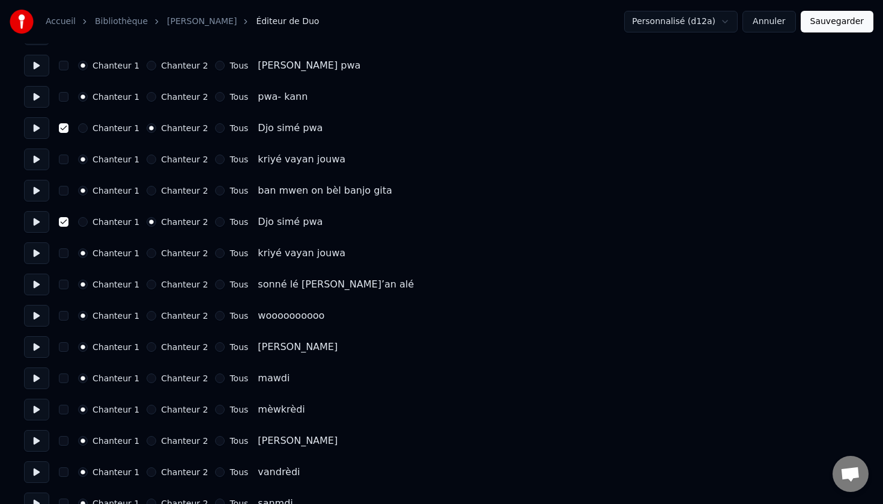
click at [32, 250] on button at bounding box center [36, 253] width 25 height 22
click at [36, 287] on button at bounding box center [36, 284] width 25 height 22
click at [40, 312] on button at bounding box center [36, 316] width 25 height 22
click at [37, 346] on button at bounding box center [36, 347] width 25 height 22
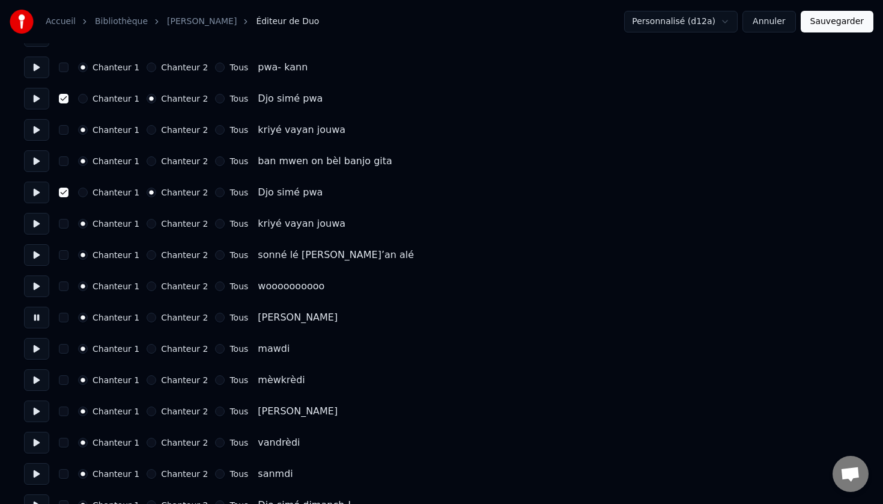
scroll to position [3099, 0]
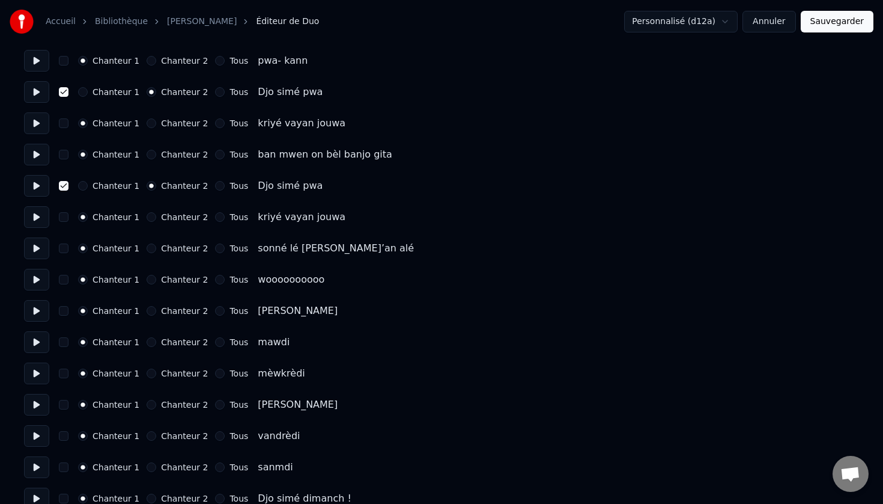
click at [34, 347] on button at bounding box center [36, 342] width 25 height 22
click at [34, 374] on button at bounding box center [36, 373] width 25 height 22
click at [35, 409] on button at bounding box center [36, 405] width 25 height 22
click at [37, 437] on button at bounding box center [36, 436] width 25 height 22
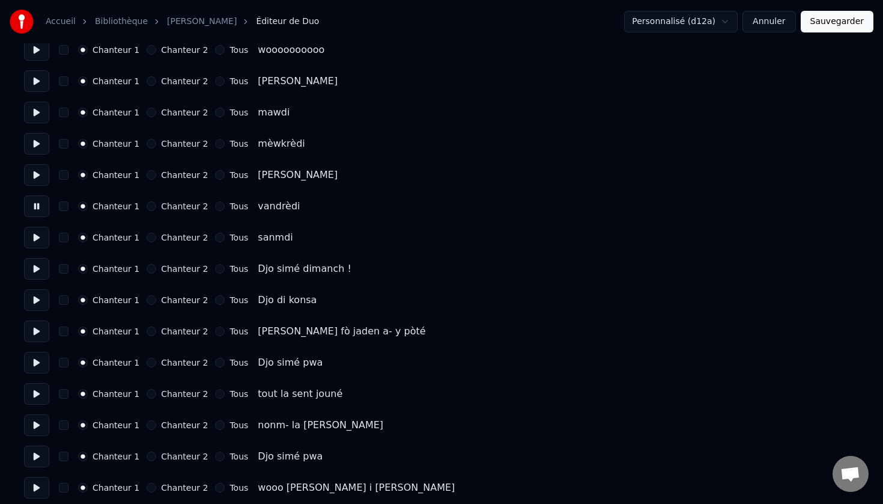
scroll to position [3363, 0]
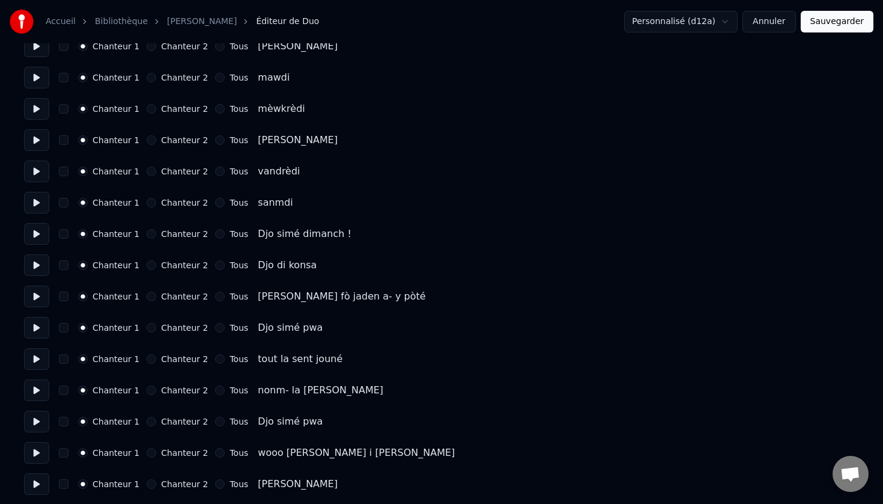
click at [35, 205] on button at bounding box center [36, 203] width 25 height 22
click at [39, 238] on button at bounding box center [36, 234] width 25 height 22
click at [34, 265] on button at bounding box center [36, 265] width 25 height 22
click at [31, 294] on button at bounding box center [36, 296] width 25 height 22
click at [34, 325] on button at bounding box center [36, 328] width 25 height 22
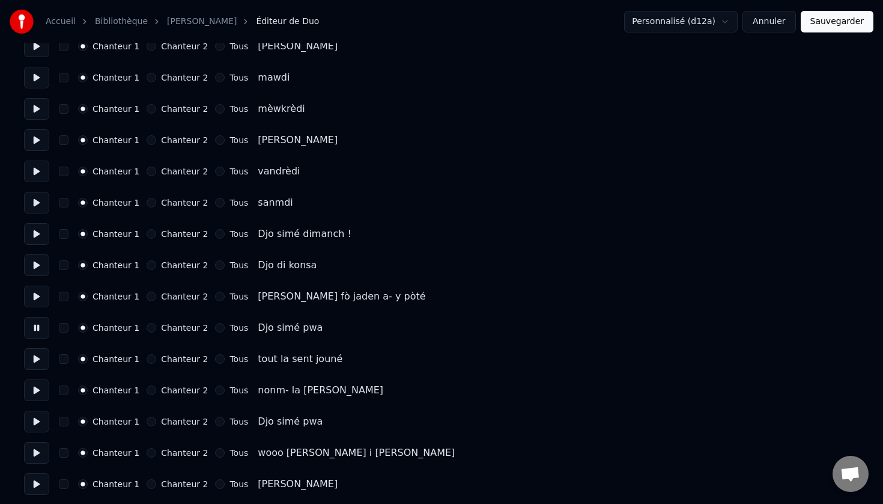
click at [35, 361] on button at bounding box center [36, 359] width 25 height 22
click at [36, 323] on button at bounding box center [36, 328] width 25 height 22
click at [60, 328] on button "button" at bounding box center [64, 328] width 10 height 10
click at [147, 323] on button "Chanteur 2" at bounding box center [152, 328] width 10 height 10
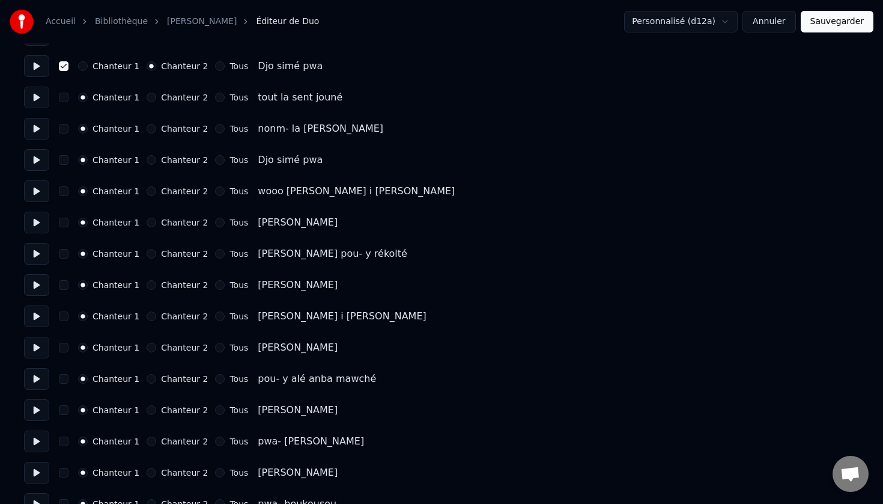
scroll to position [3609, 0]
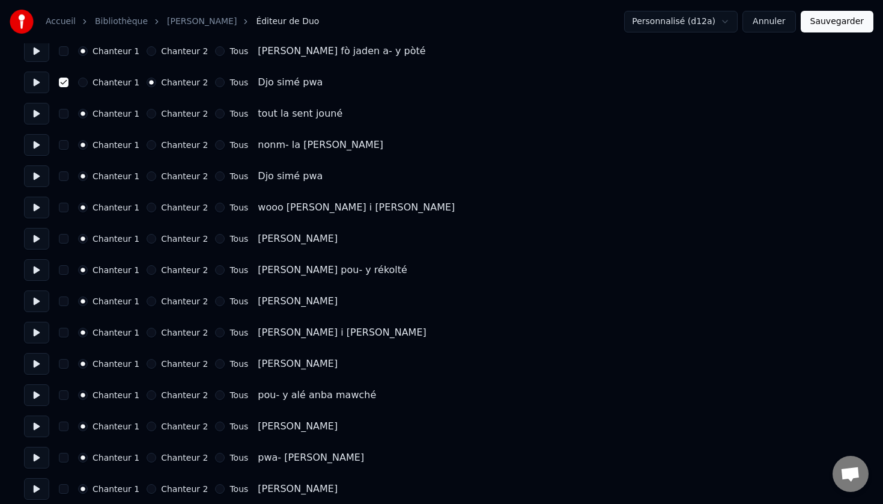
click at [147, 177] on button "Chanteur 2" at bounding box center [152, 176] width 10 height 10
click at [63, 176] on button "button" at bounding box center [64, 176] width 10 height 10
click at [37, 178] on button at bounding box center [36, 176] width 25 height 22
click at [35, 207] on button at bounding box center [36, 208] width 25 height 22
click at [37, 235] on button at bounding box center [36, 239] width 25 height 22
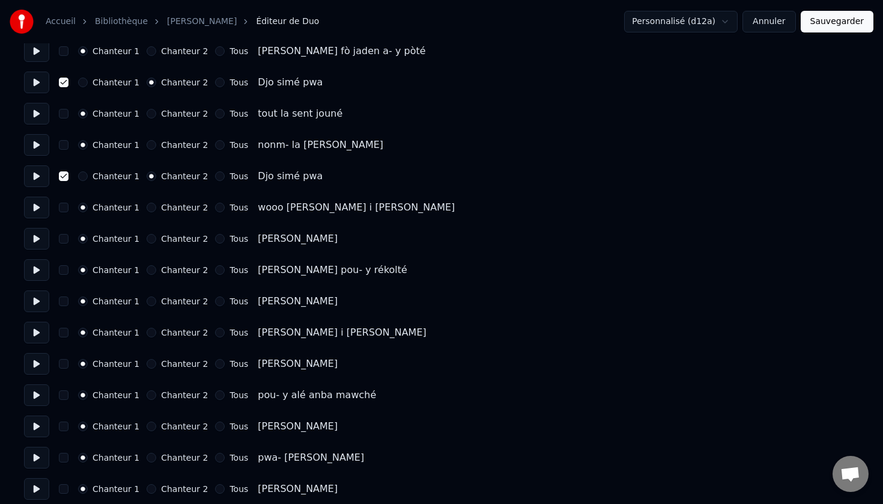
click at [64, 240] on button "button" at bounding box center [64, 239] width 10 height 10
click at [150, 237] on button "Chanteur 2" at bounding box center [152, 239] width 10 height 10
click at [147, 300] on button "Chanteur 2" at bounding box center [152, 301] width 10 height 10
click at [148, 362] on button "Chanteur 2" at bounding box center [152, 364] width 10 height 10
click at [150, 427] on button "Chanteur 2" at bounding box center [152, 426] width 10 height 10
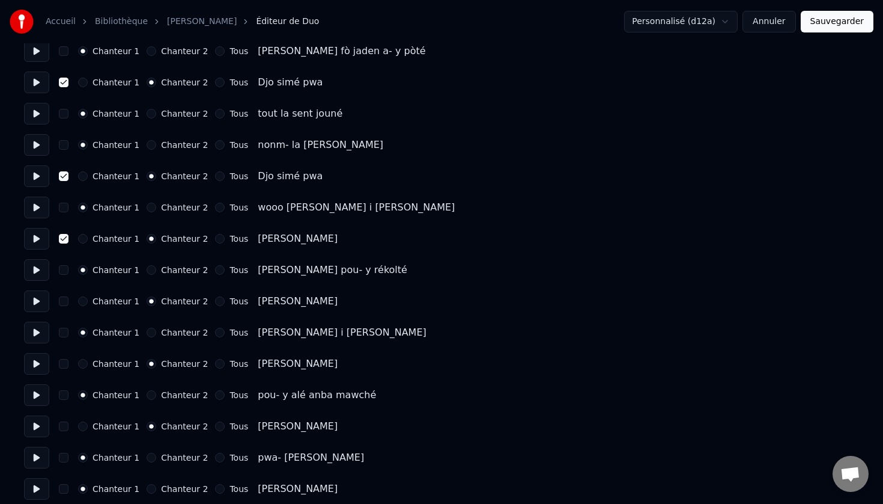
click at [149, 490] on button "Chanteur 2" at bounding box center [152, 489] width 10 height 10
click at [64, 297] on button "button" at bounding box center [64, 301] width 10 height 10
click at [64, 364] on button "button" at bounding box center [64, 364] width 10 height 10
click at [67, 425] on button "button" at bounding box center [64, 426] width 10 height 10
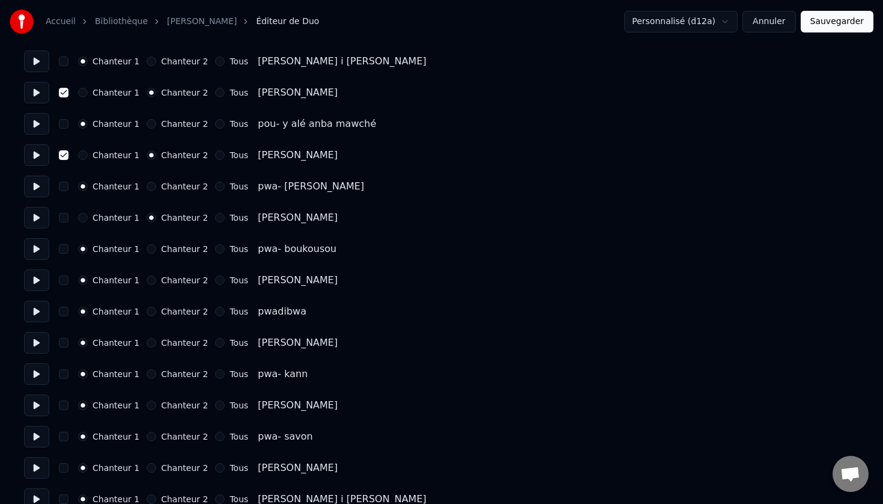
scroll to position [3912, 0]
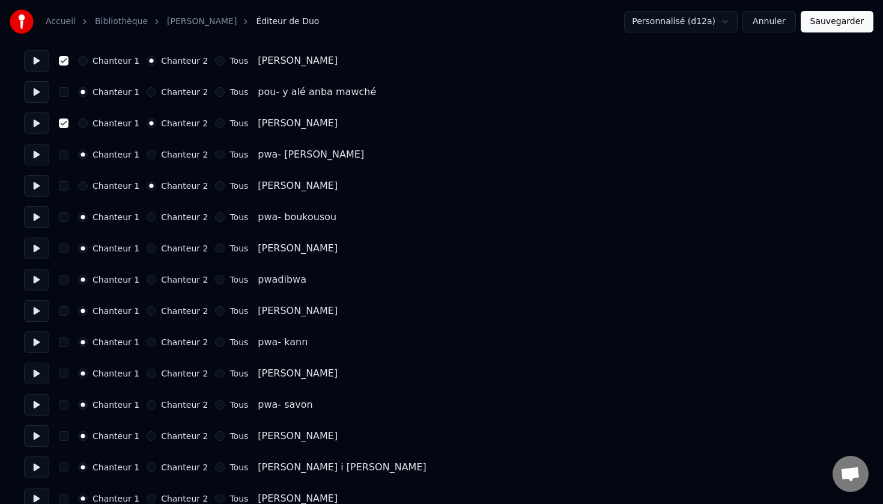
click at [62, 190] on button "button" at bounding box center [64, 186] width 10 height 10
click at [38, 216] on button at bounding box center [36, 217] width 25 height 22
click at [64, 247] on button "button" at bounding box center [64, 248] width 10 height 10
click at [147, 249] on button "Chanteur 2" at bounding box center [152, 248] width 10 height 10
click at [38, 248] on button at bounding box center [36, 248] width 25 height 22
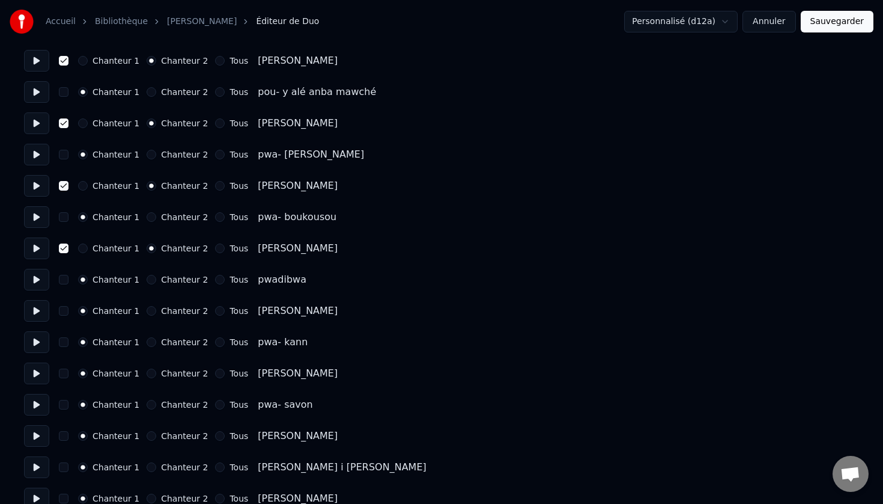
click at [149, 309] on button "Chanteur 2" at bounding box center [152, 311] width 10 height 10
click at [147, 371] on button "Chanteur 2" at bounding box center [152, 373] width 10 height 10
click at [148, 433] on button "Chanteur 2" at bounding box center [152, 436] width 10 height 10
click at [63, 314] on button "button" at bounding box center [64, 311] width 10 height 10
click at [62, 371] on button "button" at bounding box center [64, 373] width 10 height 10
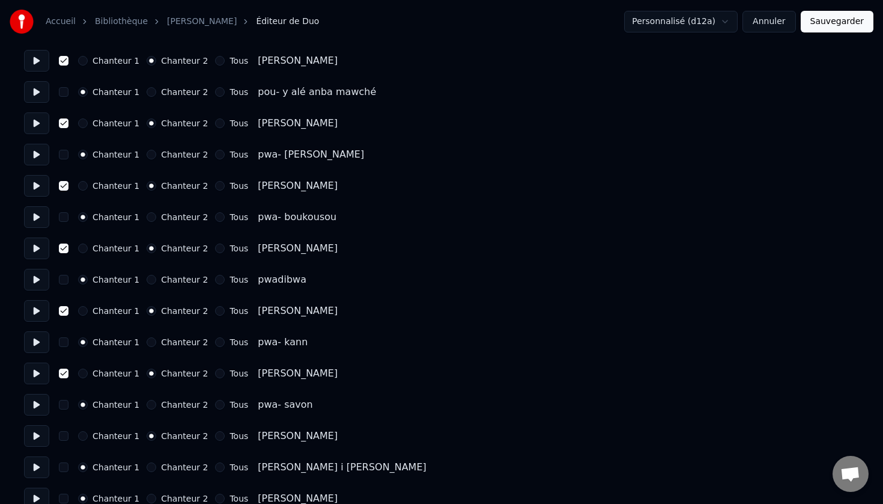
click at [36, 373] on button at bounding box center [36, 373] width 25 height 22
click at [64, 435] on button "button" at bounding box center [64, 436] width 10 height 10
click at [34, 434] on button at bounding box center [36, 436] width 25 height 22
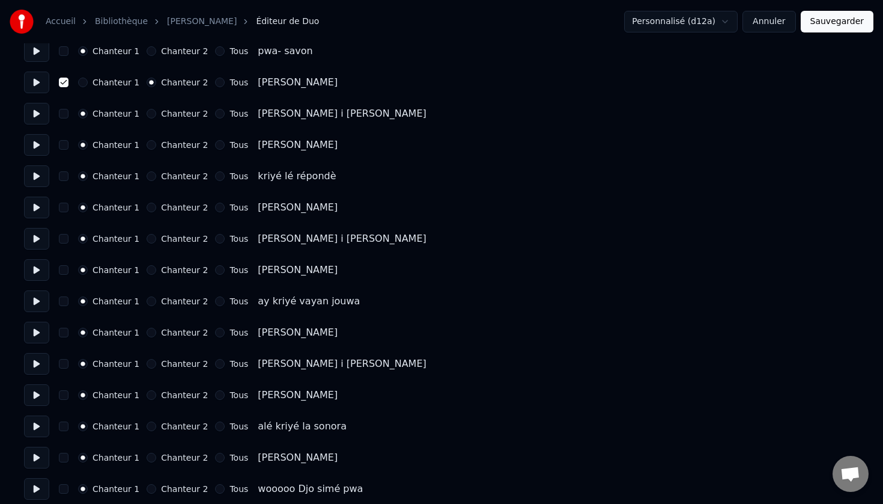
scroll to position [4273, 0]
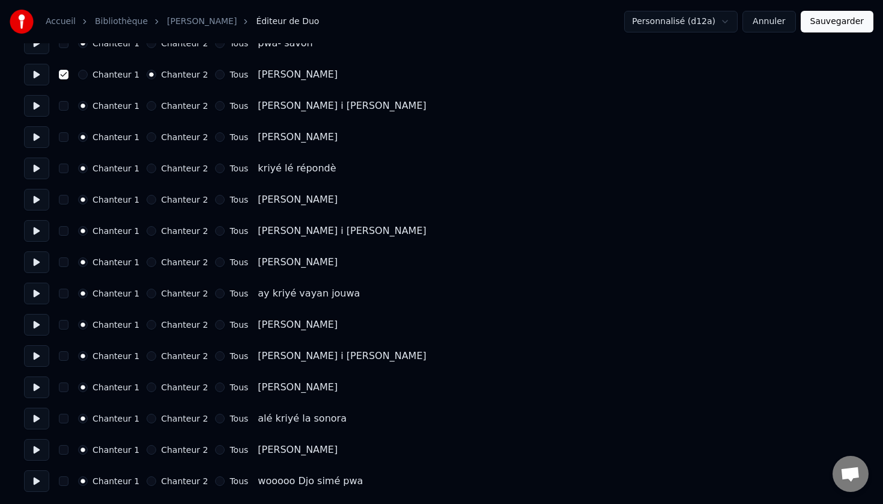
click at [147, 136] on button "Chanteur 2" at bounding box center [152, 137] width 10 height 10
click at [147, 200] on button "Chanteur 2" at bounding box center [152, 200] width 10 height 10
click at [147, 265] on button "Chanteur 2" at bounding box center [152, 262] width 10 height 10
click at [147, 324] on button "Chanteur 2" at bounding box center [152, 325] width 10 height 10
click at [148, 389] on button "Chanteur 2" at bounding box center [152, 387] width 10 height 10
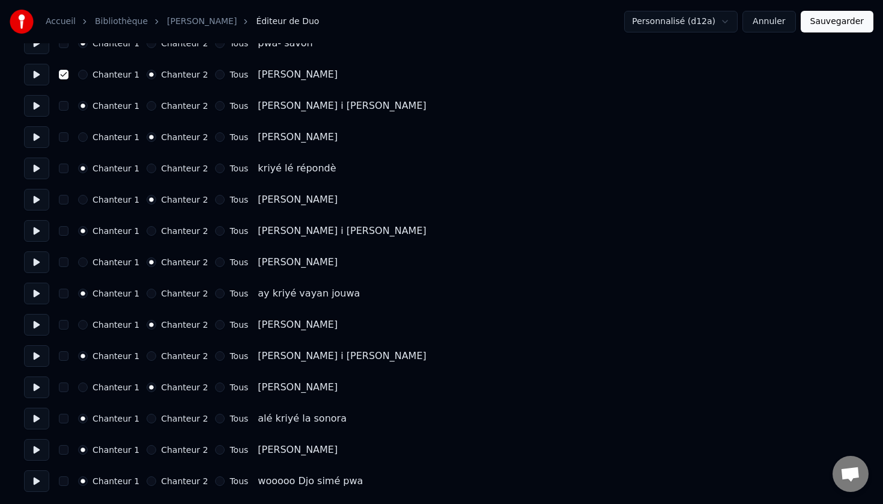
click at [148, 452] on button "Chanteur 2" at bounding box center [152, 450] width 10 height 10
click at [67, 451] on button "button" at bounding box center [64, 450] width 10 height 10
click at [65, 386] on button "button" at bounding box center [64, 387] width 10 height 10
click at [65, 325] on button "button" at bounding box center [64, 325] width 10 height 10
click at [64, 263] on button "button" at bounding box center [64, 262] width 10 height 10
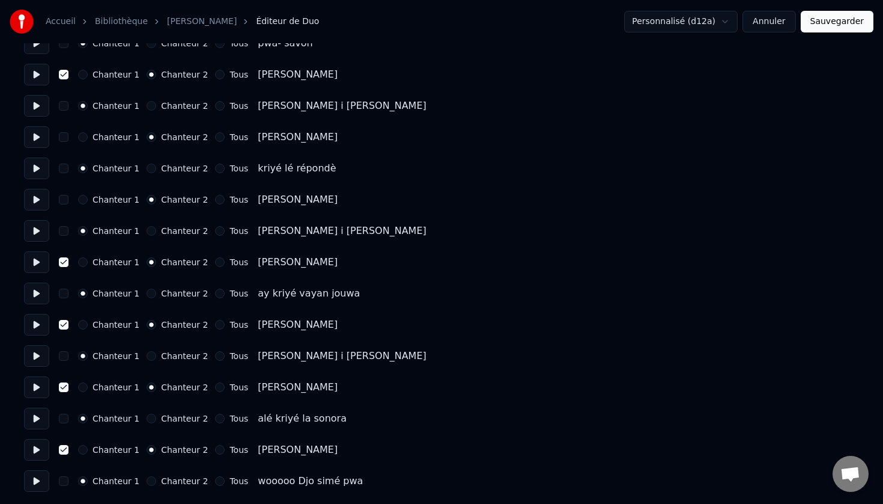
click at [64, 200] on button "button" at bounding box center [64, 200] width 10 height 10
click at [63, 135] on button "button" at bounding box center [64, 137] width 10 height 10
click at [34, 448] on button at bounding box center [36, 450] width 25 height 22
click at [34, 479] on button at bounding box center [36, 481] width 25 height 22
click at [840, 21] on button "Sauvegarder" at bounding box center [837, 22] width 73 height 22
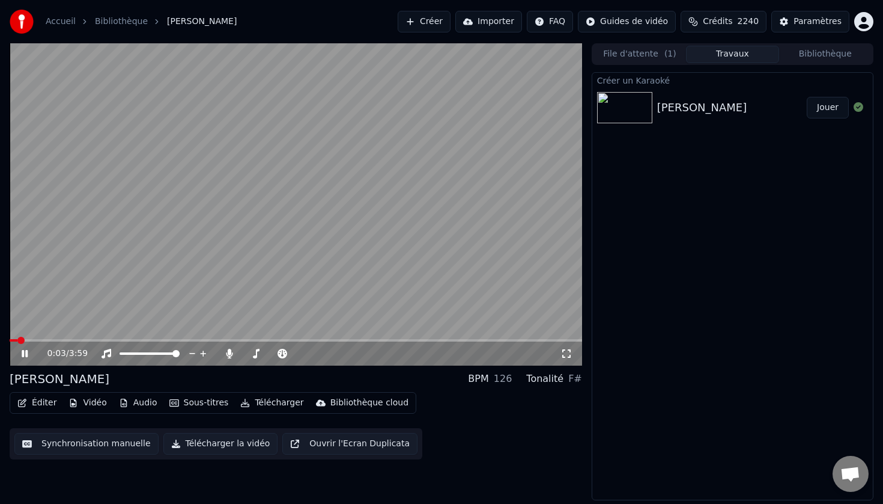
click at [84, 440] on button "Synchronisation manuelle" at bounding box center [86, 444] width 144 height 22
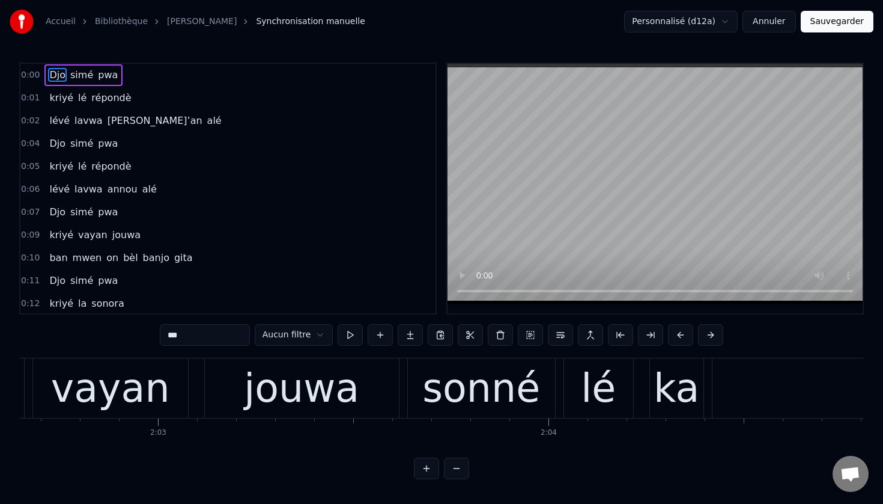
scroll to position [0, 47915]
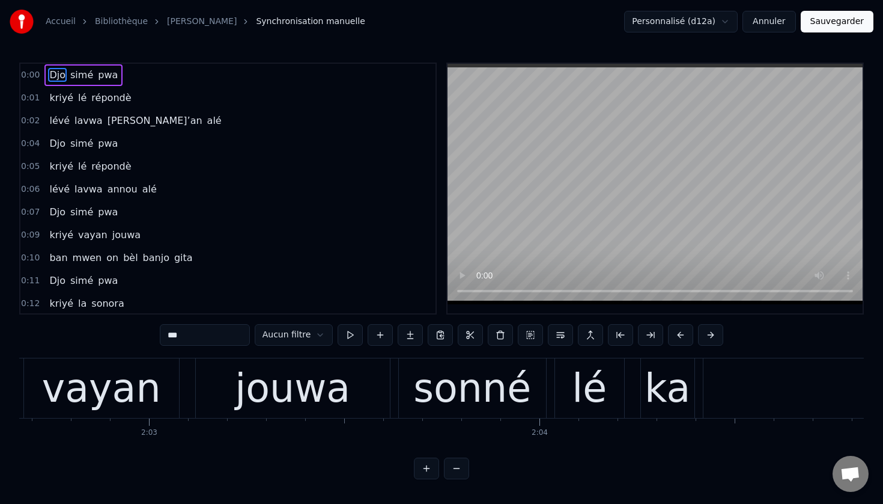
click at [453, 388] on div "sonné" at bounding box center [472, 388] width 118 height 59
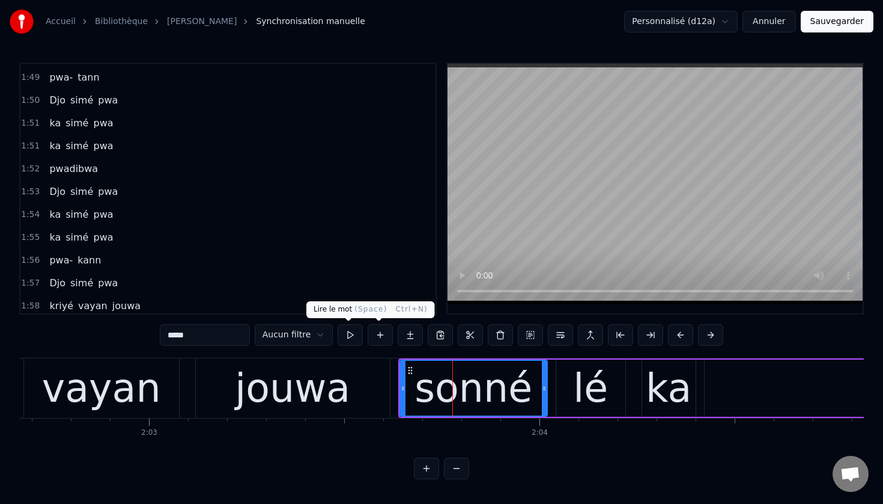
scroll to position [2216, 0]
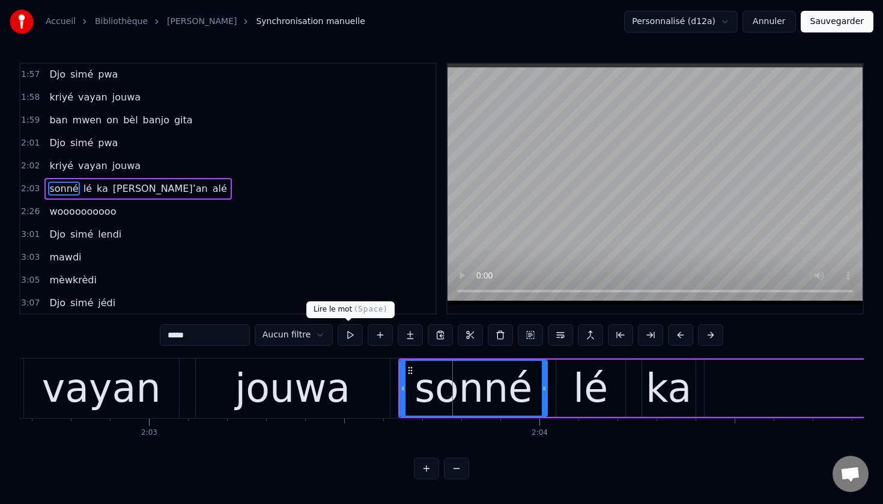
click at [349, 334] on button at bounding box center [350, 335] width 25 height 22
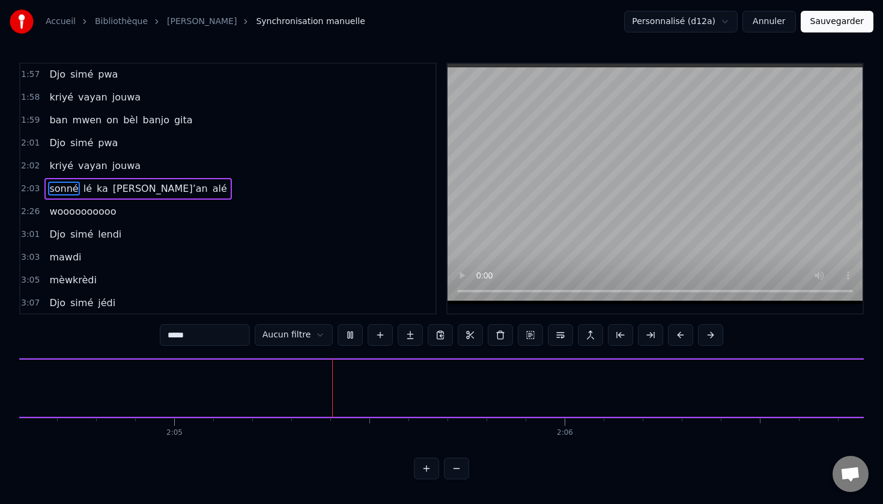
scroll to position [0, 48675]
click at [120, 189] on span "[PERSON_NAME]’an" at bounding box center [160, 188] width 97 height 14
type input "*******"
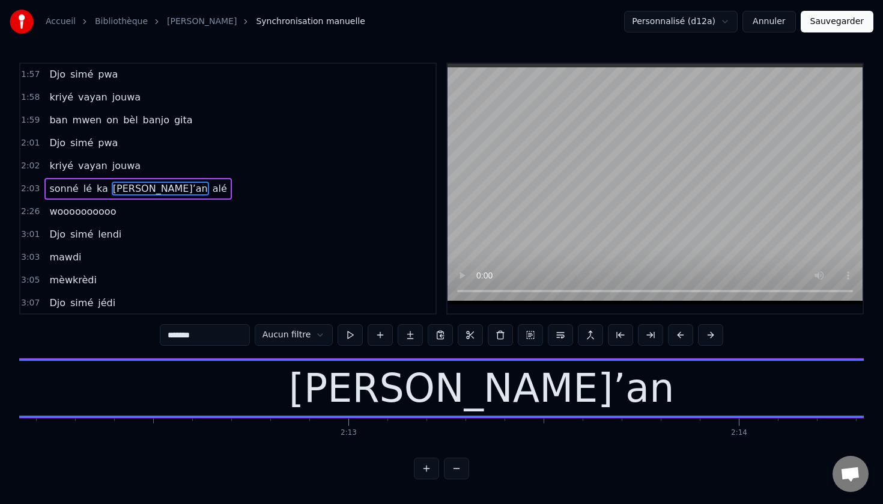
scroll to position [0, 51612]
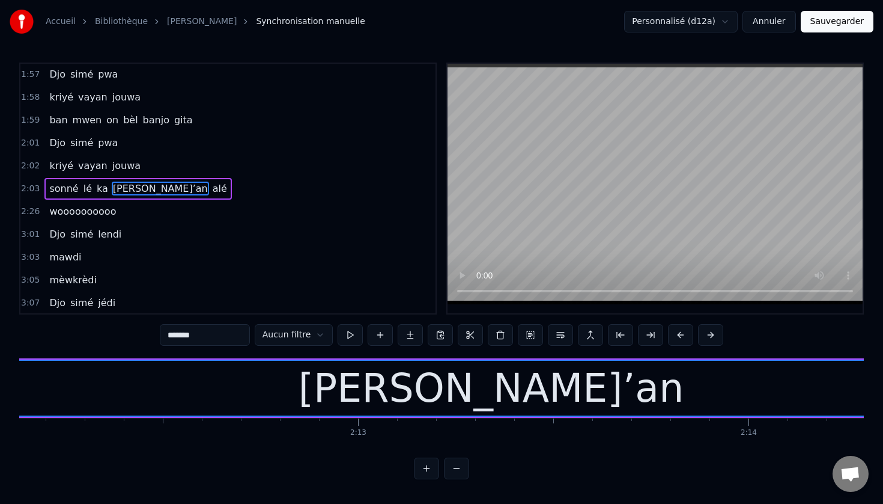
click at [847, 22] on button "Sauvegarder" at bounding box center [837, 22] width 73 height 22
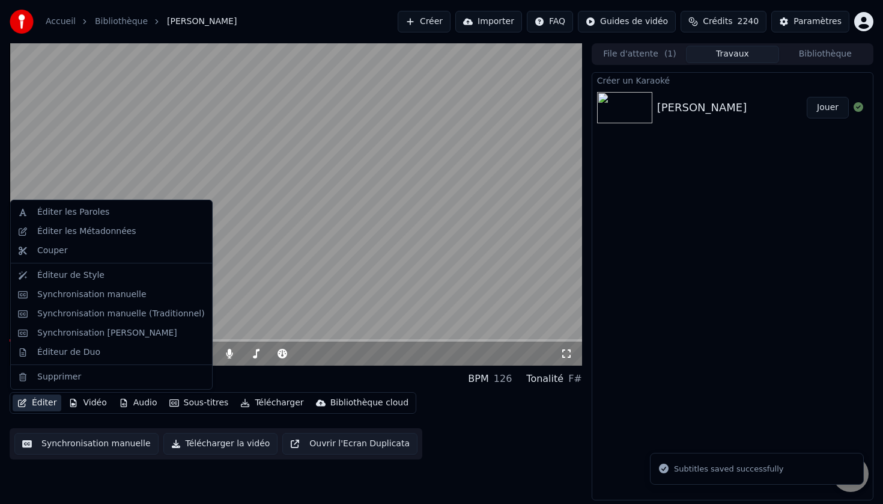
click at [43, 400] on button "Éditer" at bounding box center [37, 402] width 49 height 17
click at [133, 319] on div "Synchronisation manuelle (Traditionnel)" at bounding box center [121, 314] width 168 height 12
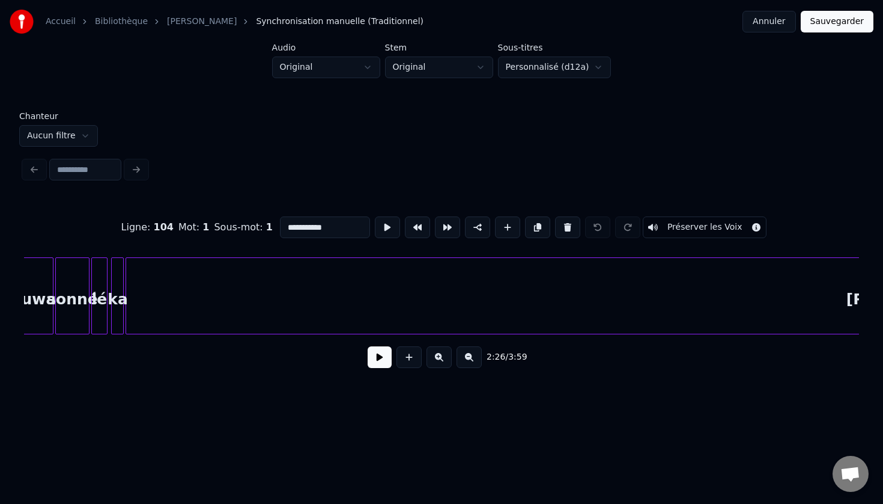
scroll to position [0, 11134]
click at [471, 357] on button at bounding box center [469, 357] width 25 height 22
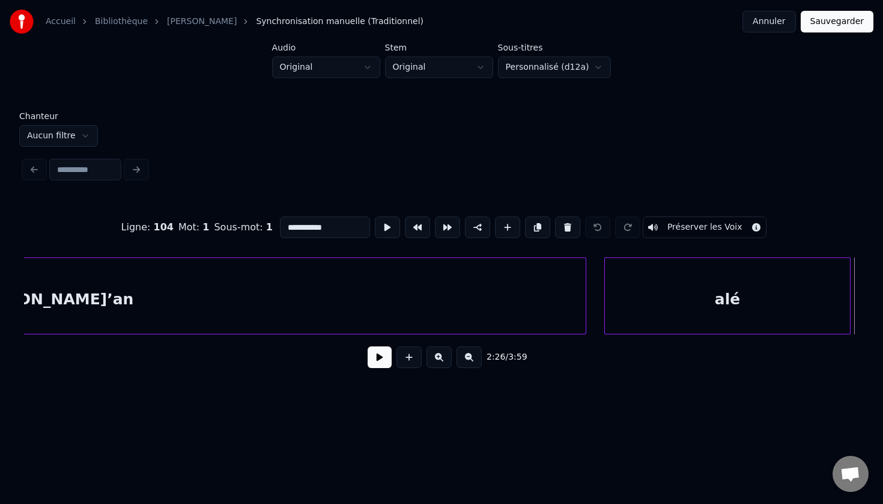
scroll to position [0, 7984]
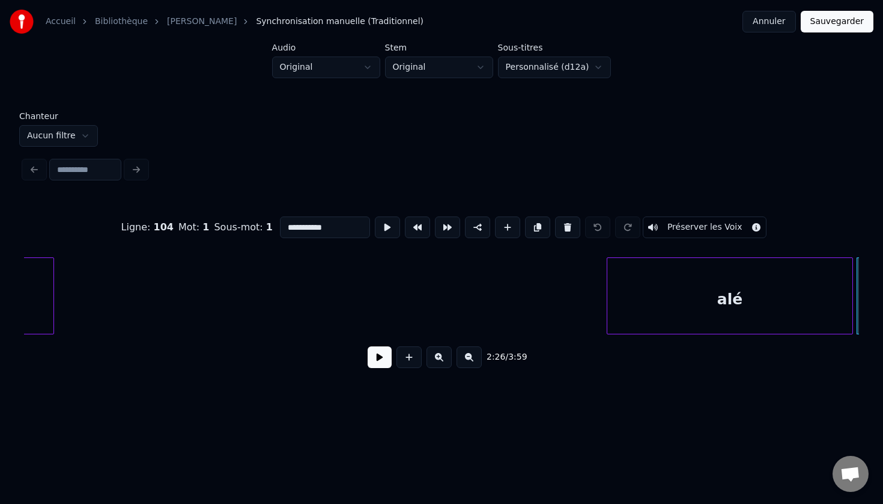
click at [50, 280] on div at bounding box center [52, 296] width 4 height 76
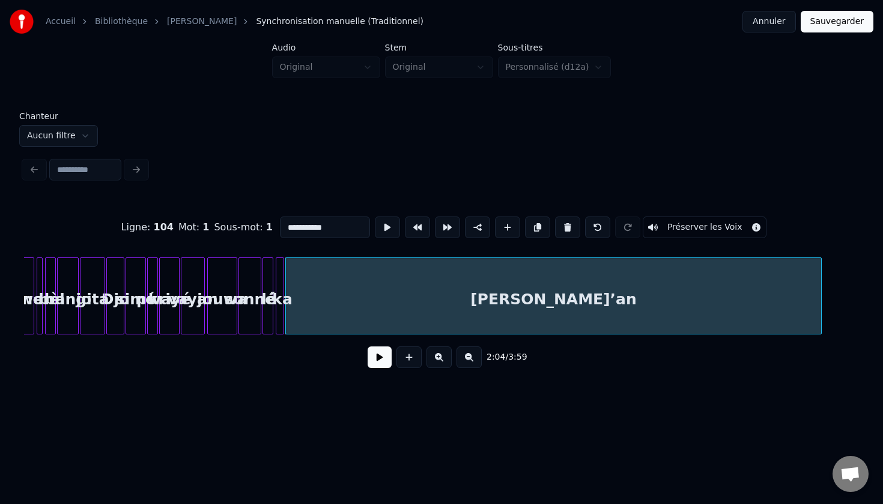
scroll to position [0, 7241]
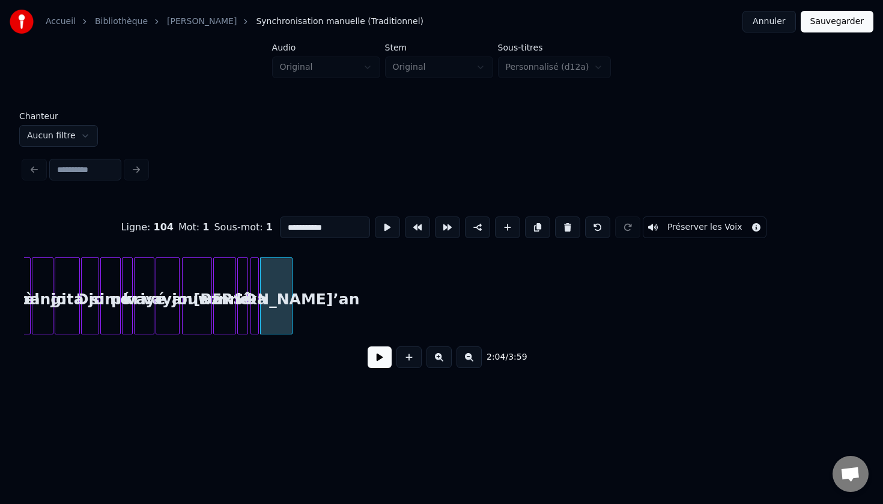
click at [290, 330] on div at bounding box center [290, 296] width 4 height 76
click at [268, 292] on div "[PERSON_NAME]’an" at bounding box center [276, 299] width 30 height 82
type input "*******"
click at [379, 225] on button at bounding box center [387, 227] width 25 height 22
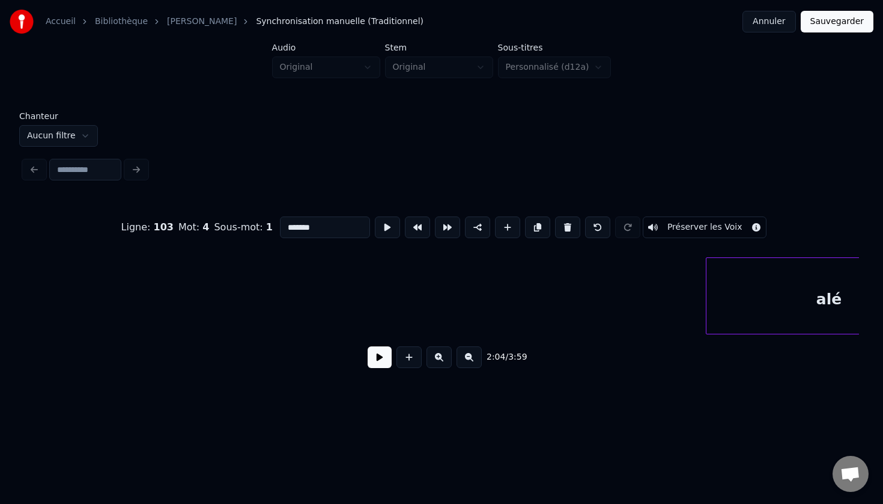
scroll to position [0, 7885]
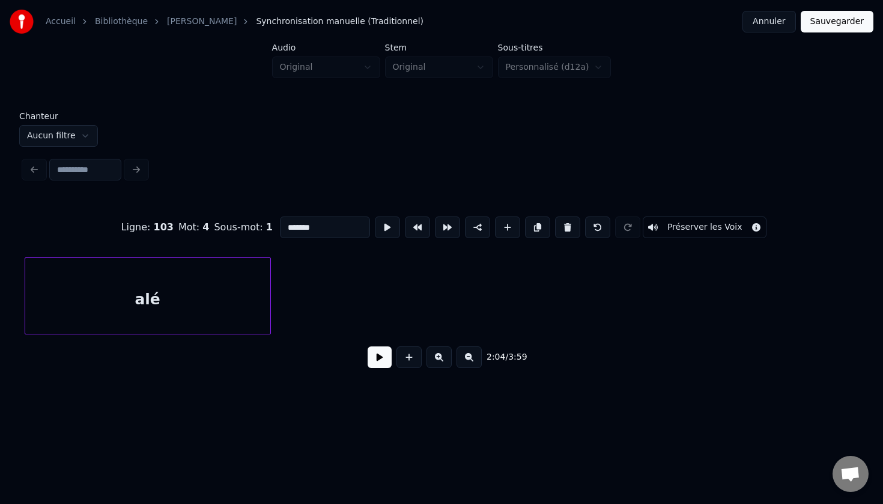
click at [162, 303] on div "alé" at bounding box center [147, 299] width 245 height 82
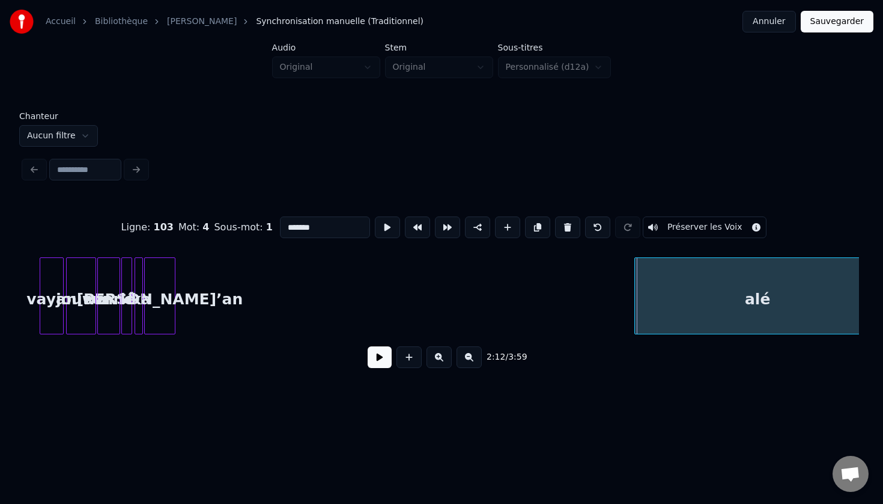
scroll to position [0, 7378]
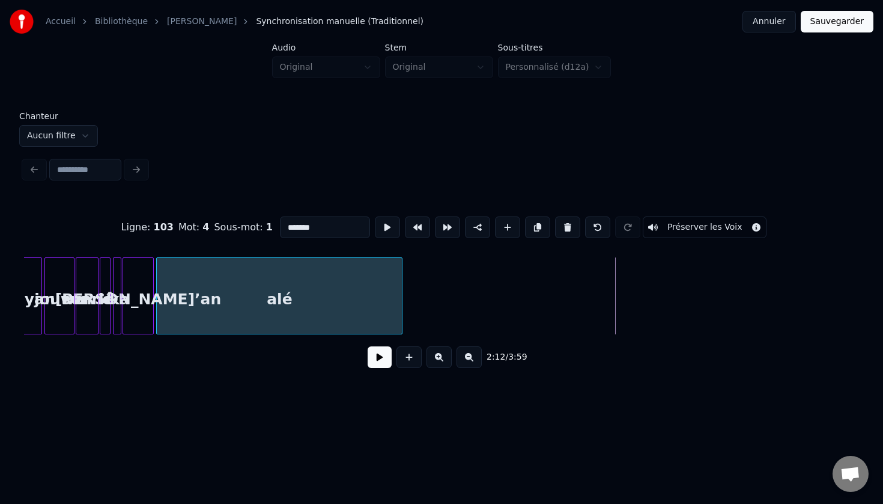
click at [242, 284] on div "alé" at bounding box center [279, 299] width 245 height 82
click at [381, 224] on button at bounding box center [387, 227] width 25 height 22
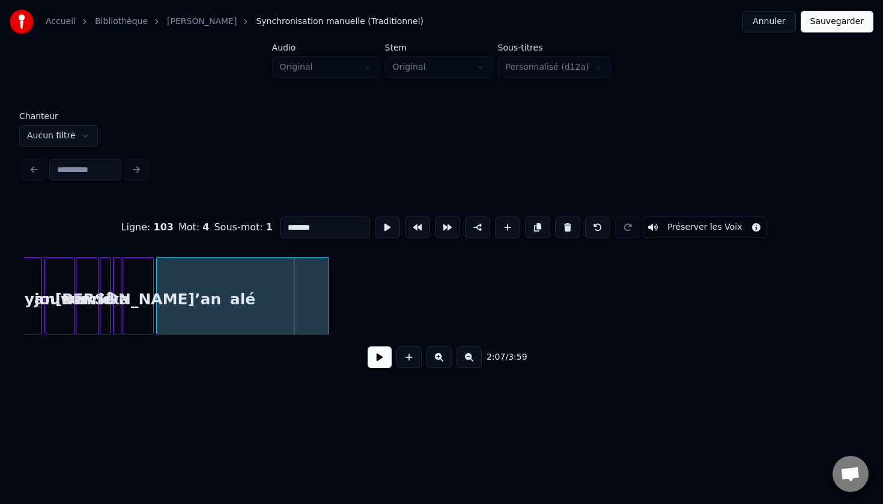
click at [328, 285] on div at bounding box center [327, 296] width 4 height 76
click at [376, 231] on button at bounding box center [387, 227] width 25 height 22
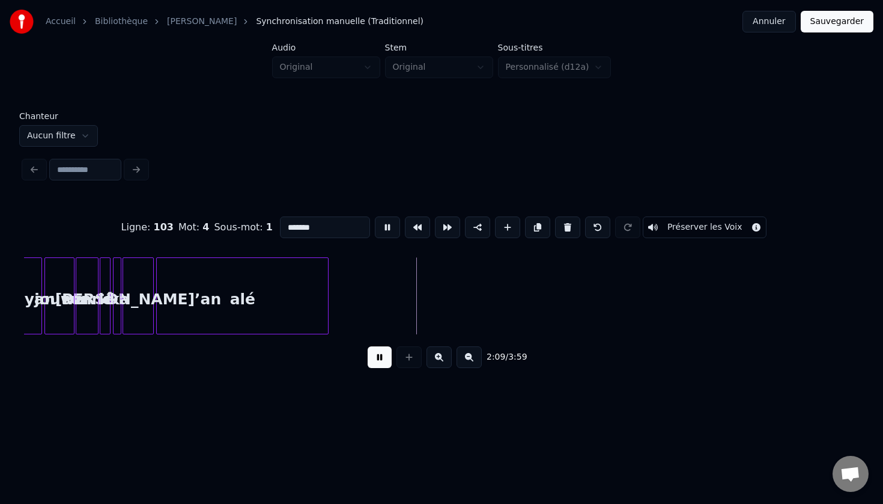
click at [376, 231] on button at bounding box center [387, 227] width 25 height 22
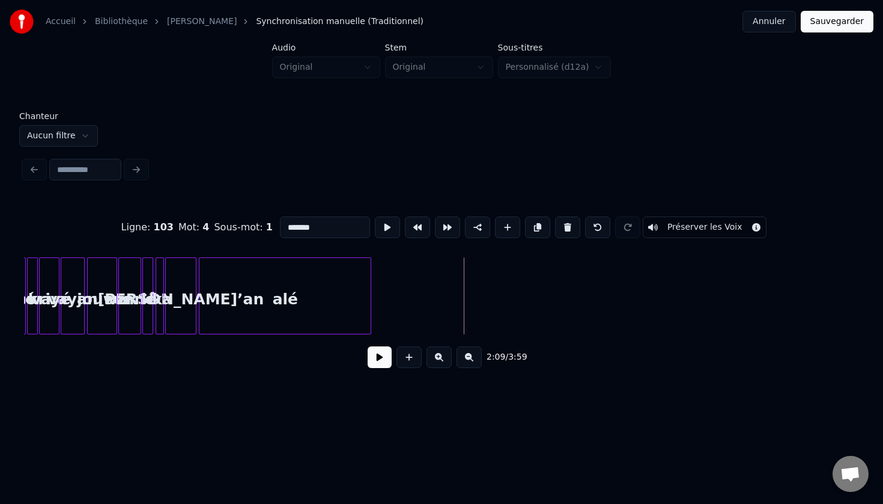
scroll to position [0, 7315]
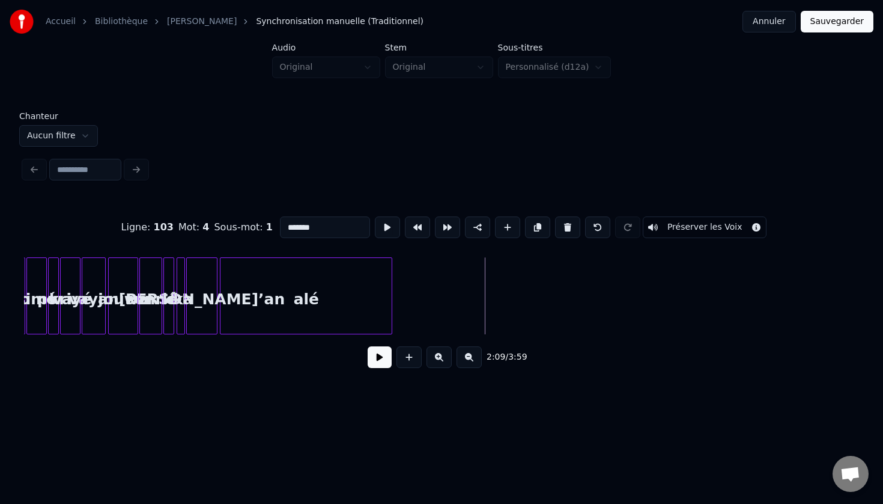
click at [212, 311] on div "[PERSON_NAME]’an" at bounding box center [202, 299] width 30 height 82
click at [380, 228] on button at bounding box center [387, 227] width 25 height 22
click at [203, 290] on div at bounding box center [203, 296] width 4 height 76
click at [380, 226] on button at bounding box center [387, 227] width 25 height 22
click at [210, 290] on div at bounding box center [211, 296] width 4 height 76
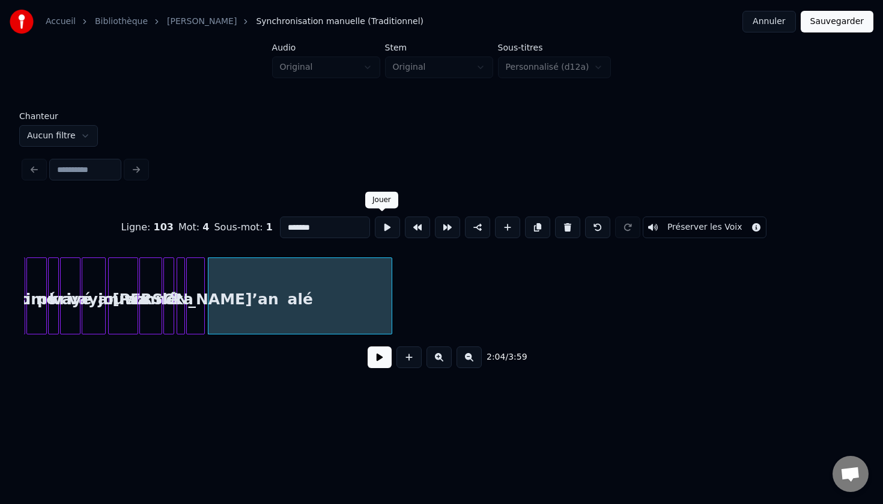
click at [383, 228] on button at bounding box center [387, 227] width 25 height 22
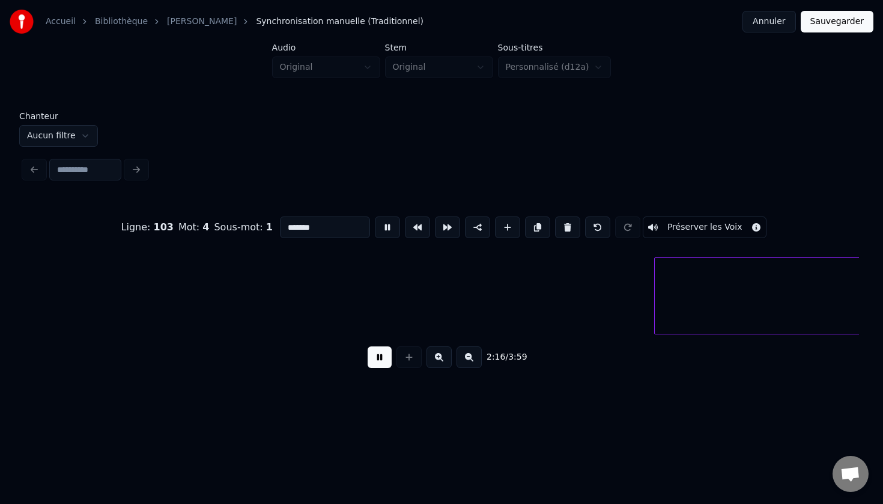
scroll to position [0, 8188]
click at [375, 361] on button at bounding box center [380, 357] width 24 height 22
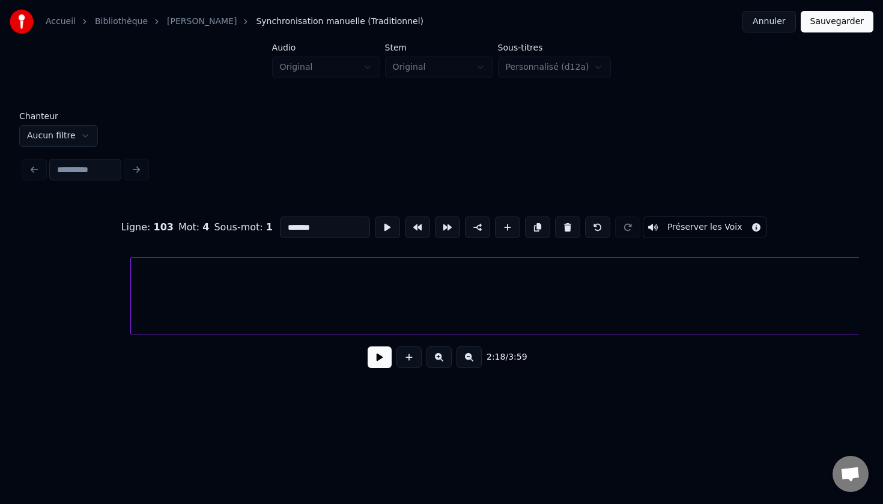
scroll to position [0, 8712]
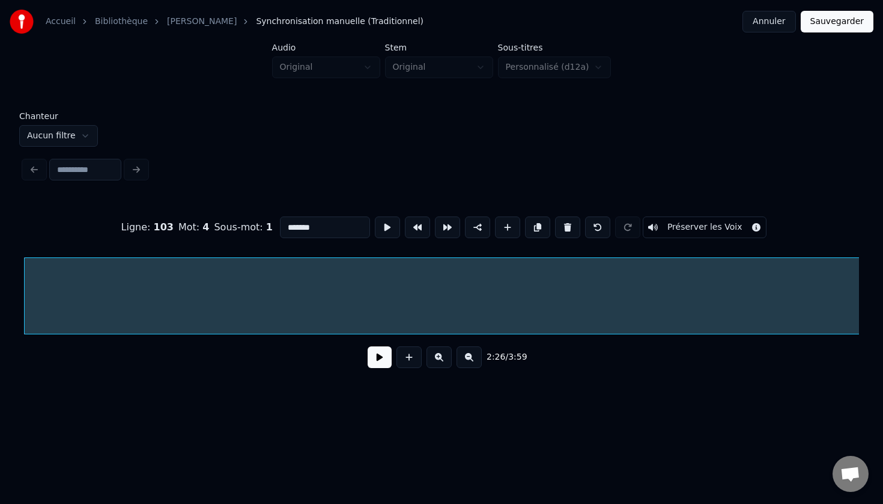
scroll to position [0, 8777]
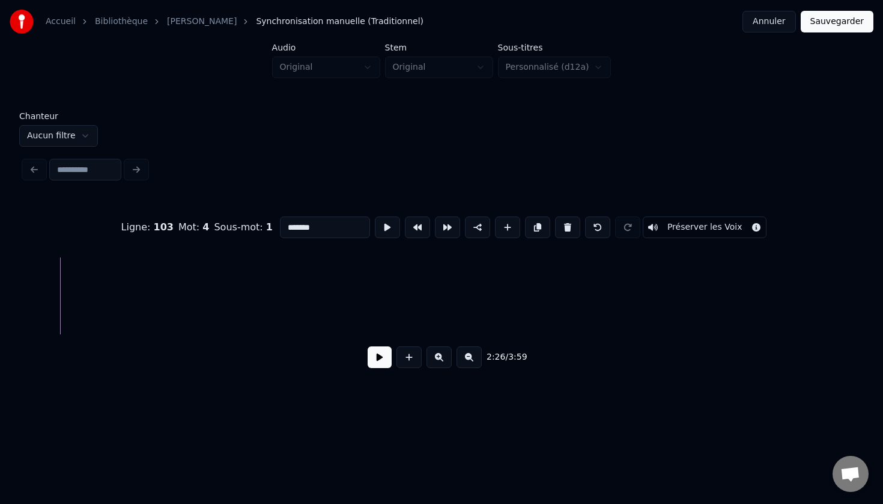
click at [883, 328] on div "Accueil Bibliothèque Djo simé Synchronisation manuelle (Traditionnel) Annuler …" at bounding box center [441, 200] width 883 height 400
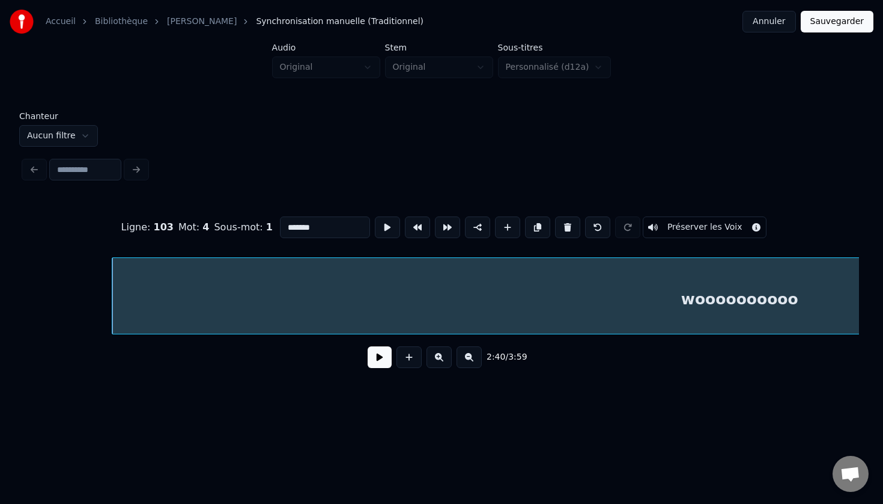
scroll to position [0, 9596]
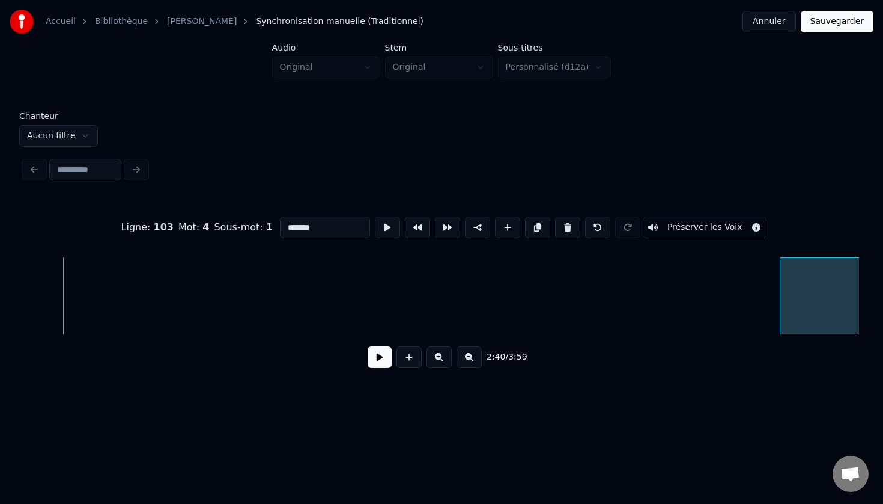
click at [780, 335] on div "Ligne : 103 Mot : 4 Sous-mot : 1 ******* Préserver les Voix 2:40 / 3:59" at bounding box center [441, 288] width 835 height 183
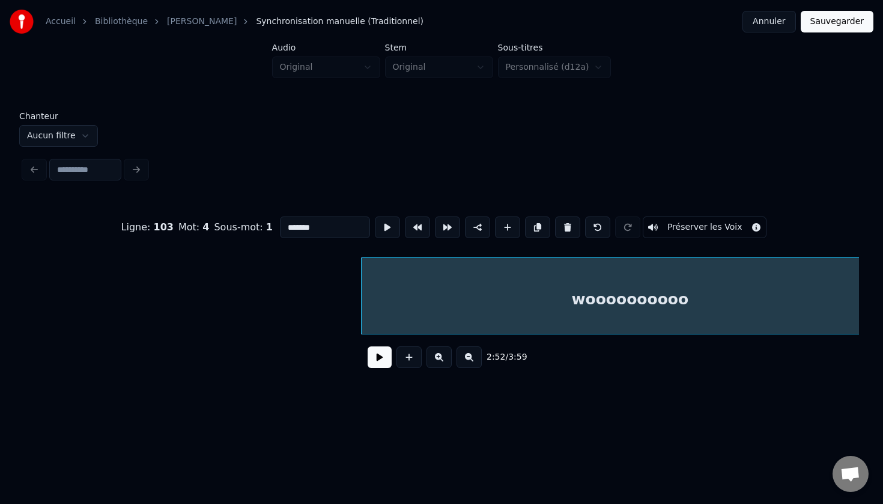
scroll to position [0, 10106]
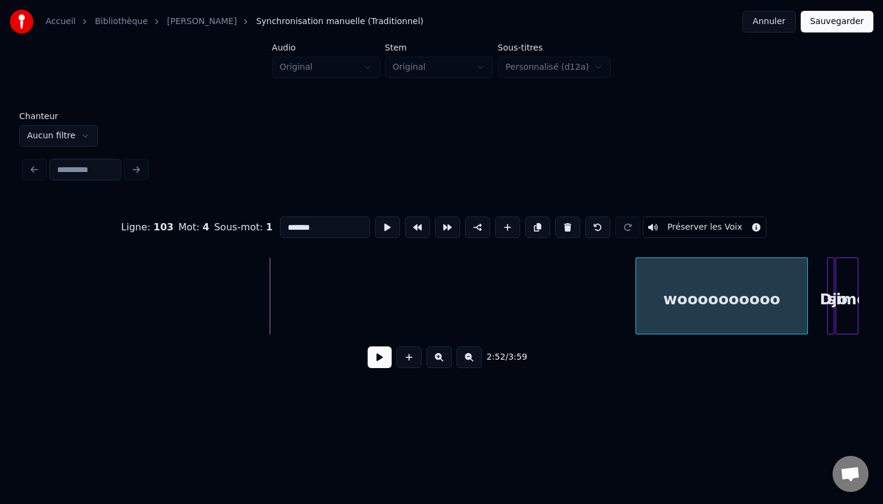
click at [637, 341] on div "Ligne : 103 Mot : 4 Sous-mot : 1 ******* Préserver les Voix 2:52 / 3:59" at bounding box center [441, 288] width 835 height 183
click at [381, 229] on button at bounding box center [387, 227] width 25 height 22
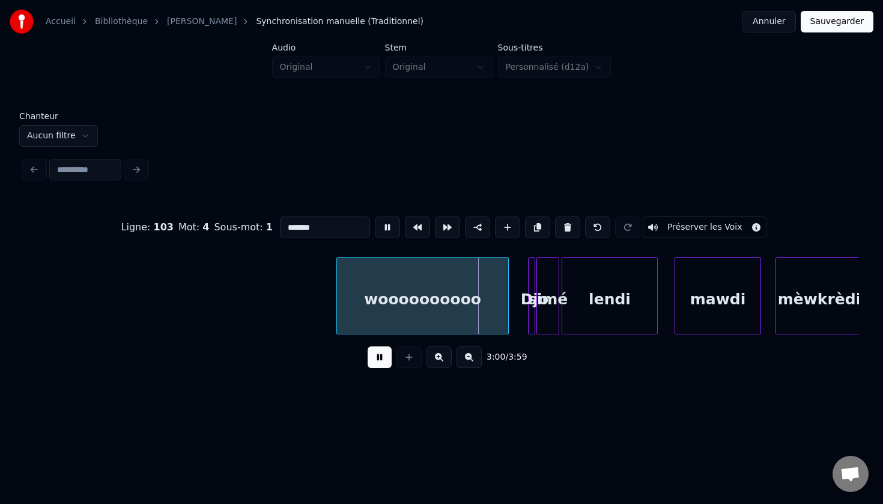
scroll to position [0, 10407]
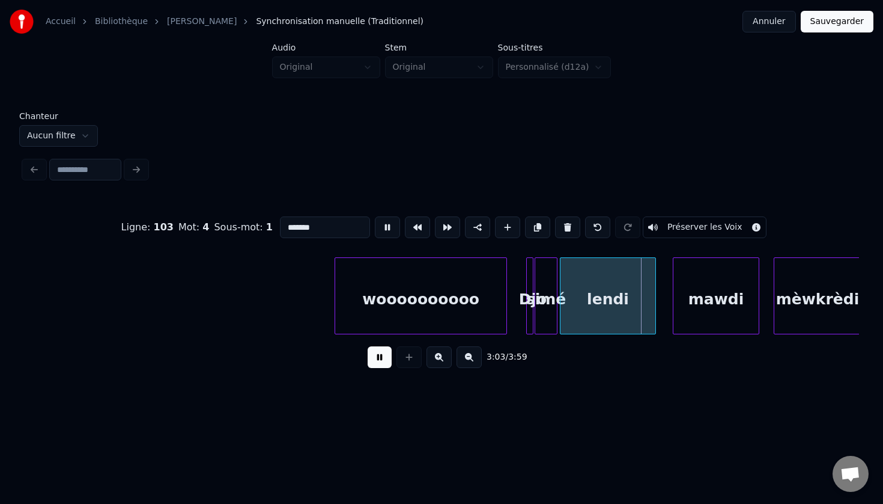
click at [838, 22] on button "Sauvegarder" at bounding box center [837, 22] width 73 height 22
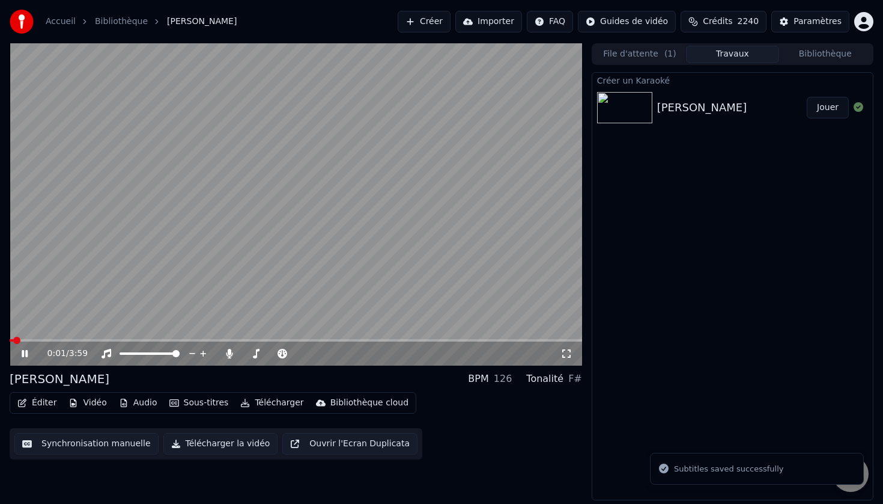
click at [86, 440] on button "Synchronisation manuelle" at bounding box center [86, 444] width 144 height 22
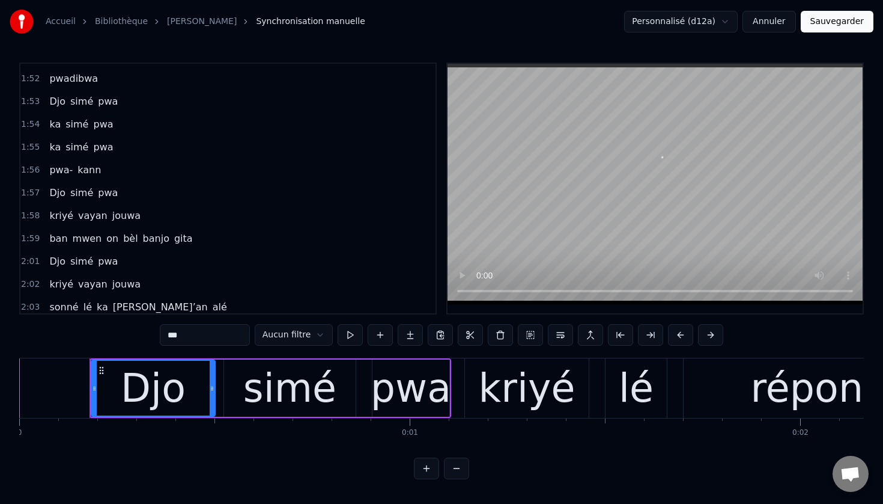
scroll to position [2097, 0]
click at [77, 281] on span "vayan" at bounding box center [93, 285] width 32 height 14
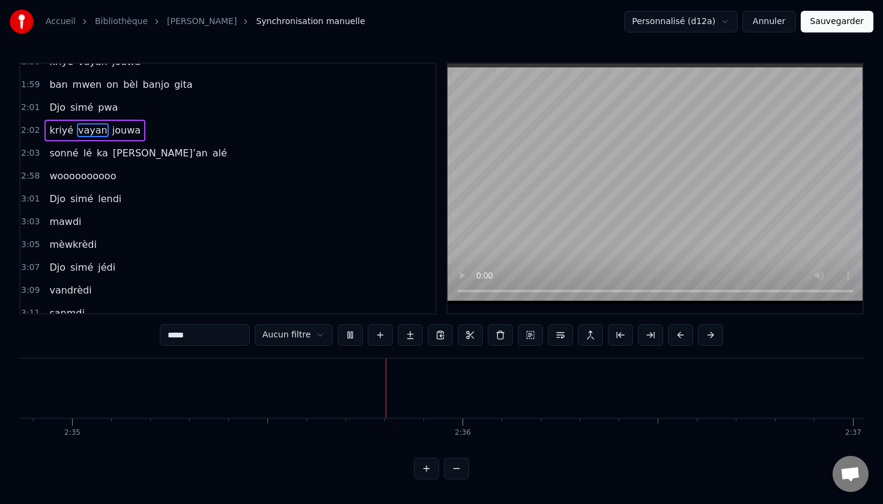
scroll to position [0, 60495]
click at [212, 157] on span "alé" at bounding box center [220, 153] width 17 height 14
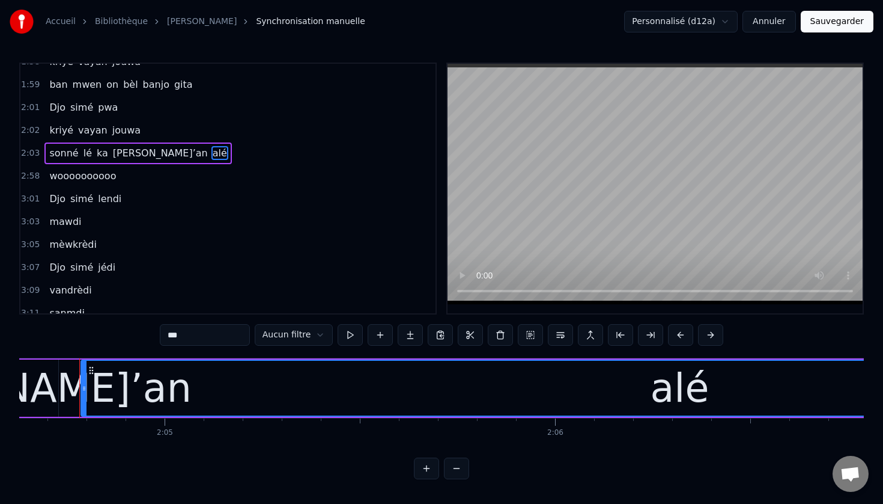
click at [55, 198] on span "Djo" at bounding box center [57, 199] width 19 height 14
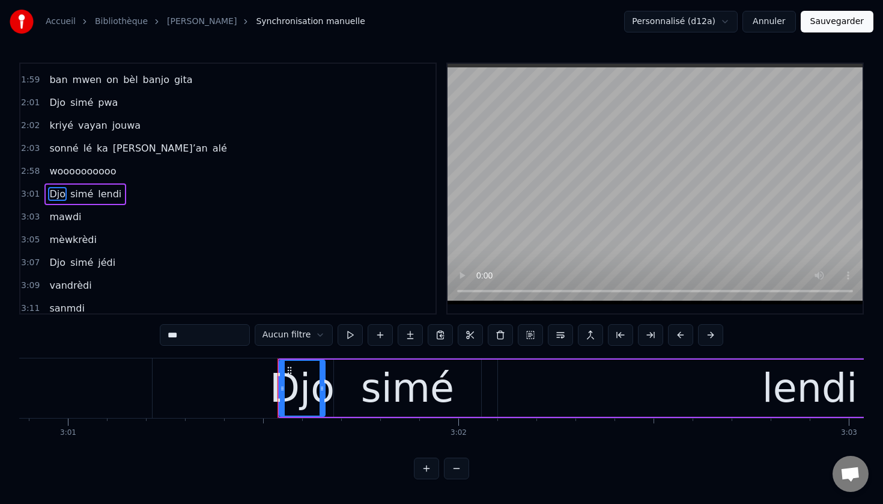
click at [62, 171] on span "woooooooooo" at bounding box center [82, 171] width 69 height 14
type input "**********"
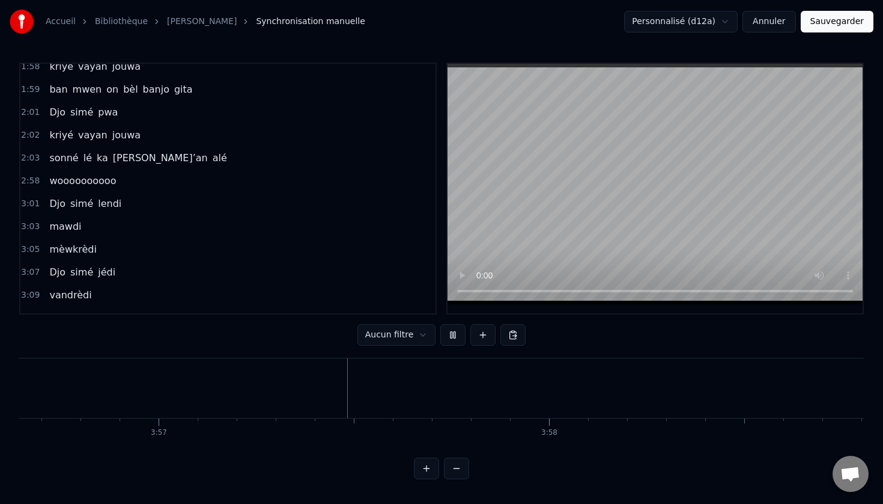
scroll to position [0, 92477]
click at [847, 21] on button "Sauvegarder" at bounding box center [837, 22] width 73 height 22
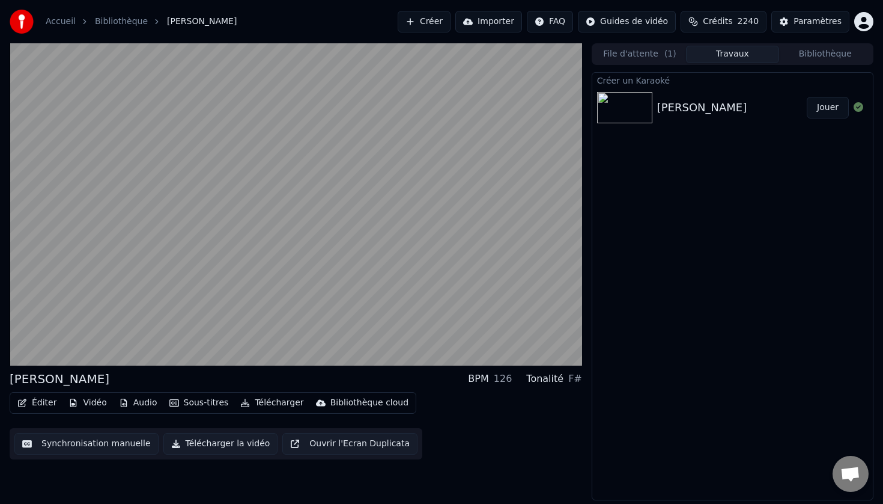
click at [203, 442] on button "Télécharger la vidéo" at bounding box center [220, 444] width 115 height 22
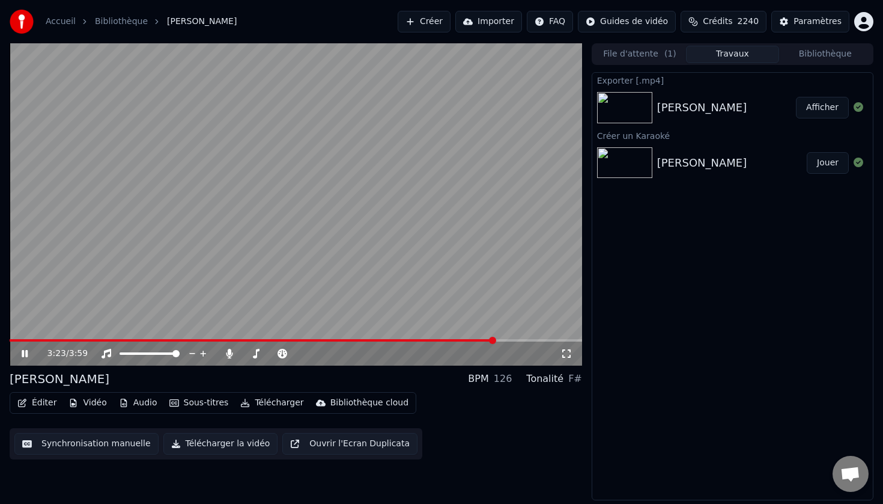
click at [25, 352] on icon at bounding box center [25, 353] width 6 height 7
